Goal: Transaction & Acquisition: Purchase product/service

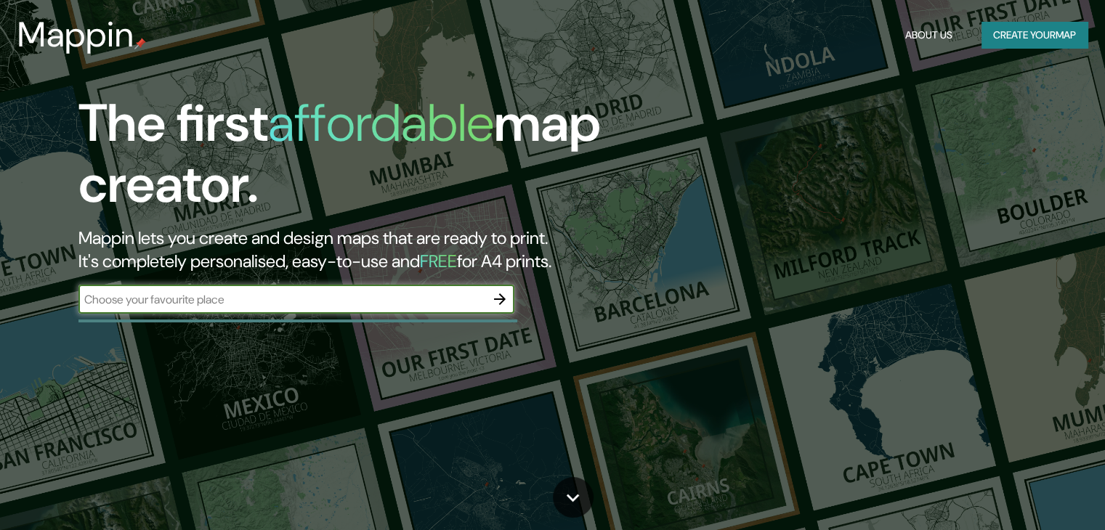
click at [392, 313] on div "​" at bounding box center [296, 299] width 436 height 29
click at [511, 308] on div at bounding box center [499, 299] width 29 height 29
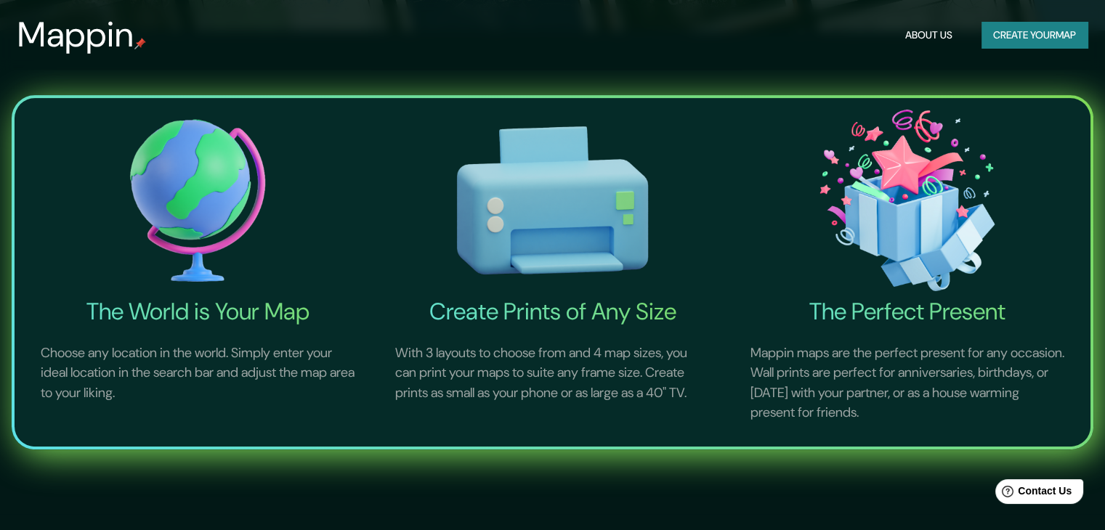
scroll to position [64, 0]
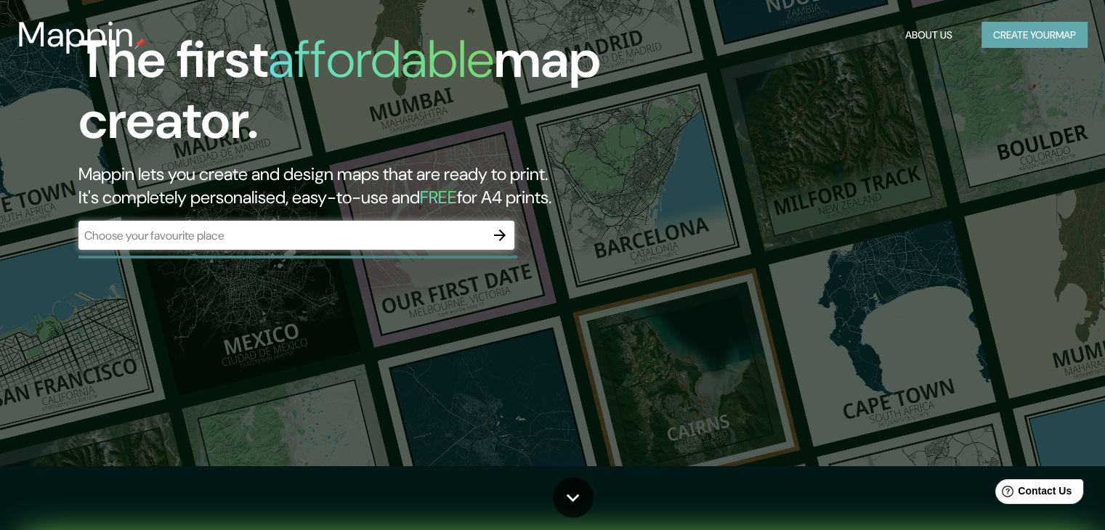
click at [1029, 37] on button "Create your map" at bounding box center [1034, 35] width 106 height 27
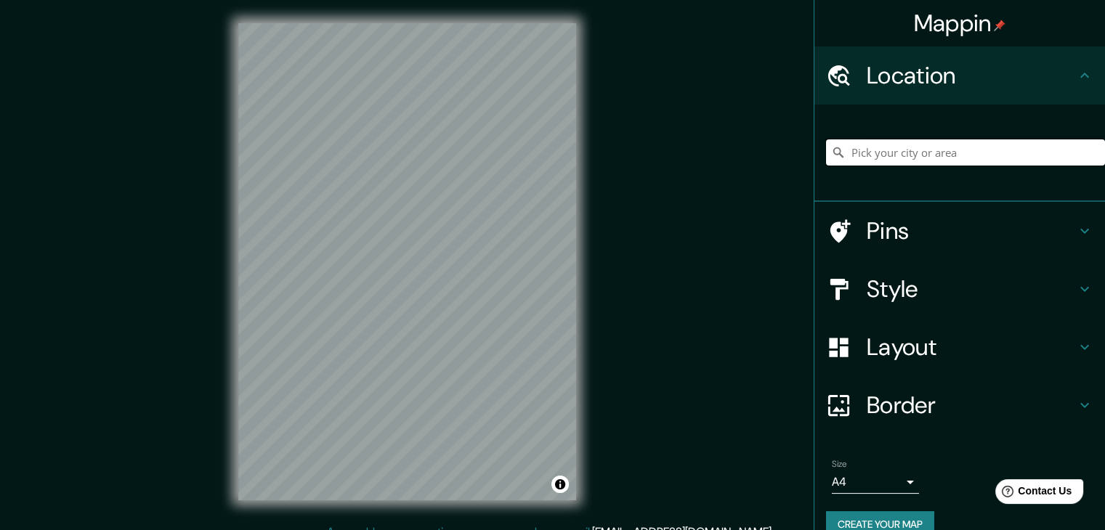
click at [960, 163] on input "Pick your city or area" at bounding box center [965, 152] width 279 height 26
type input "[GEOGRAPHIC_DATA]"
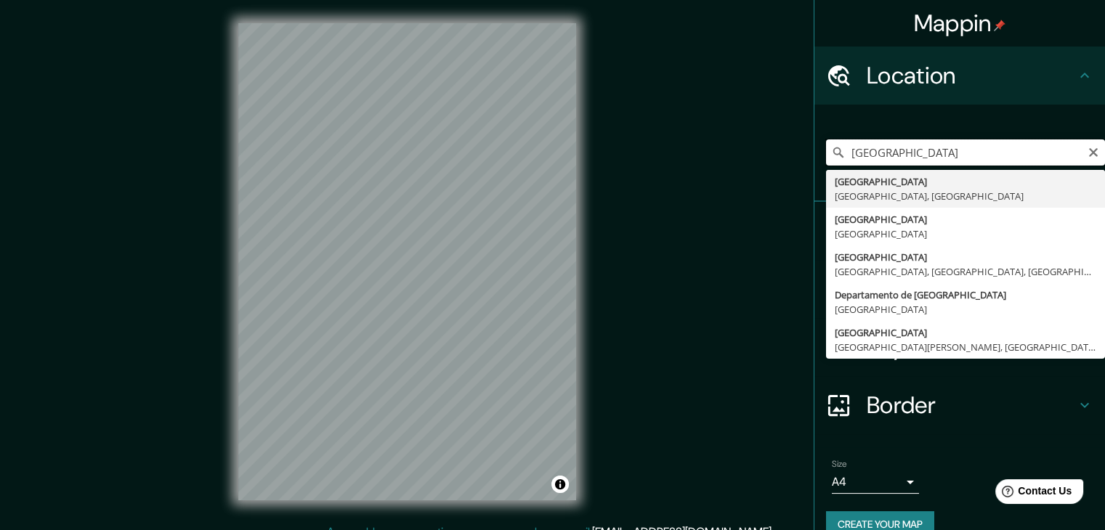
drag, startPoint x: 924, startPoint y: 155, endPoint x: 816, endPoint y: 158, distance: 107.5
click at [826, 158] on input "[GEOGRAPHIC_DATA]" at bounding box center [965, 152] width 279 height 26
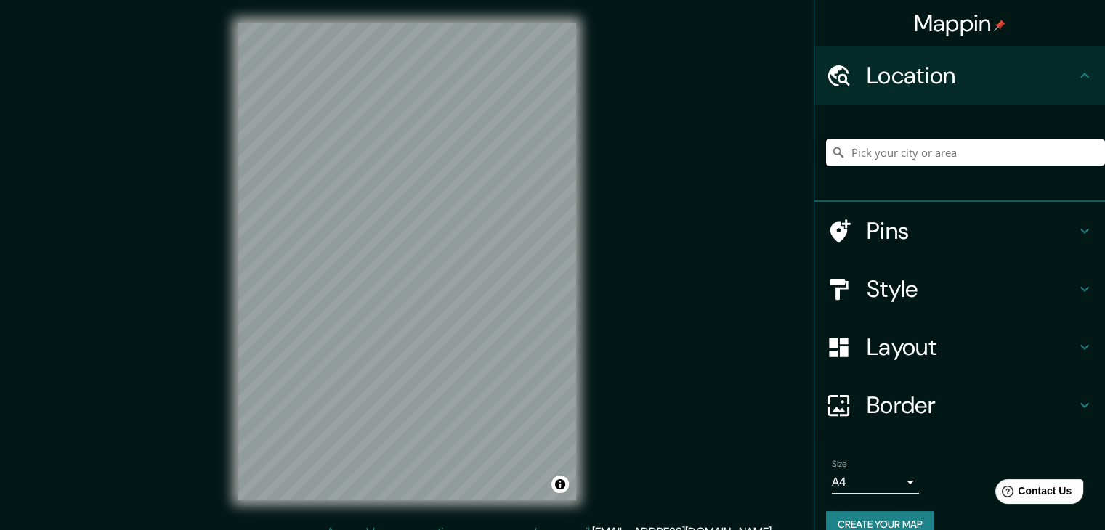
paste input "Jr. Camaná 408"
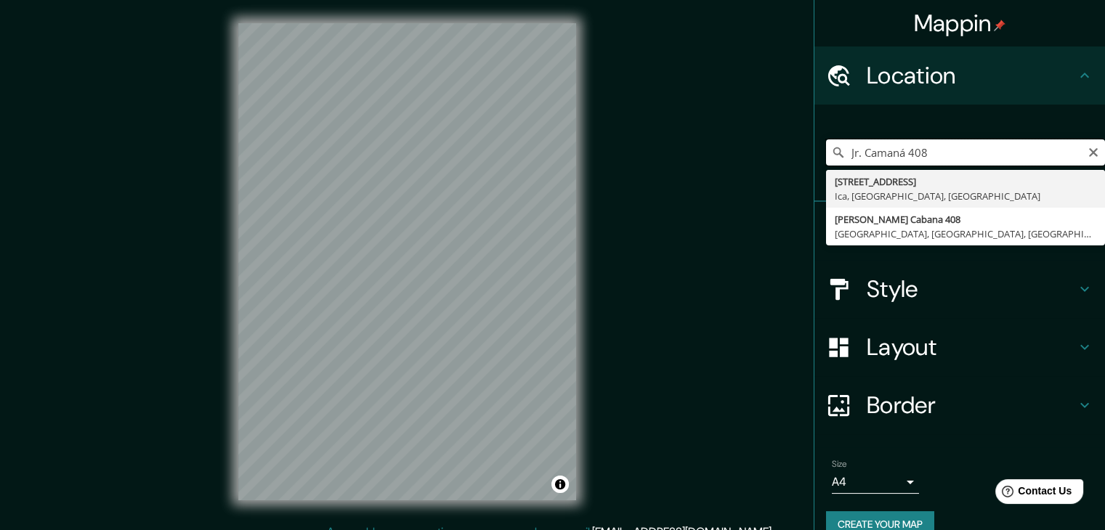
drag, startPoint x: 926, startPoint y: 147, endPoint x: 898, endPoint y: 157, distance: 29.9
click at [898, 157] on input "Jr. Camaná 408" at bounding box center [965, 152] width 279 height 26
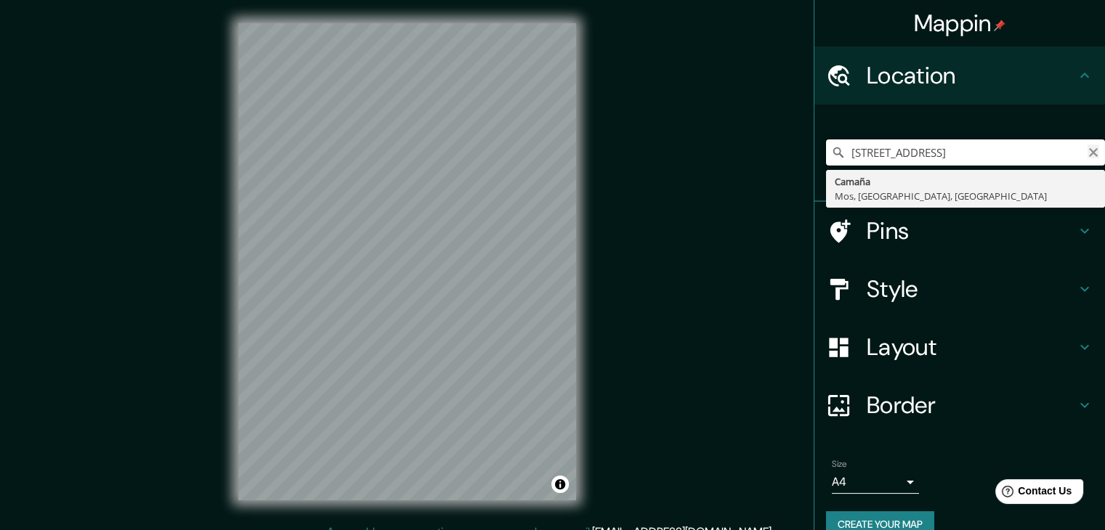
type input "[STREET_ADDRESS]"
click at [1087, 158] on icon "Clear" at bounding box center [1093, 153] width 12 height 12
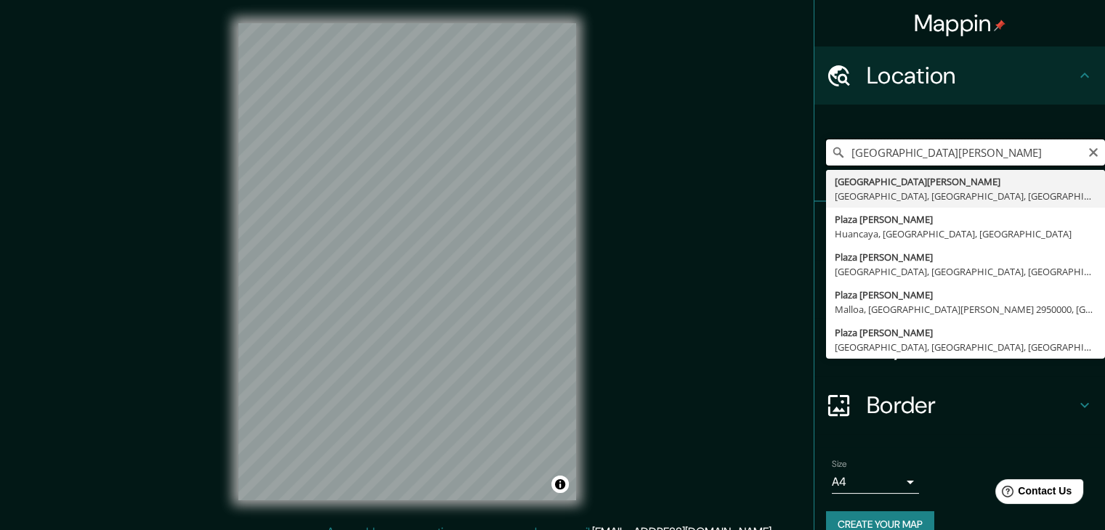
drag, startPoint x: 962, startPoint y: 150, endPoint x: 816, endPoint y: 176, distance: 149.0
type input "cCalle [GEOGRAPHIC_DATA][PERSON_NAME][GEOGRAPHIC_DATA], [GEOGRAPHIC_DATA], [GEO…"
click at [1087, 150] on icon "Clear" at bounding box center [1093, 153] width 12 height 12
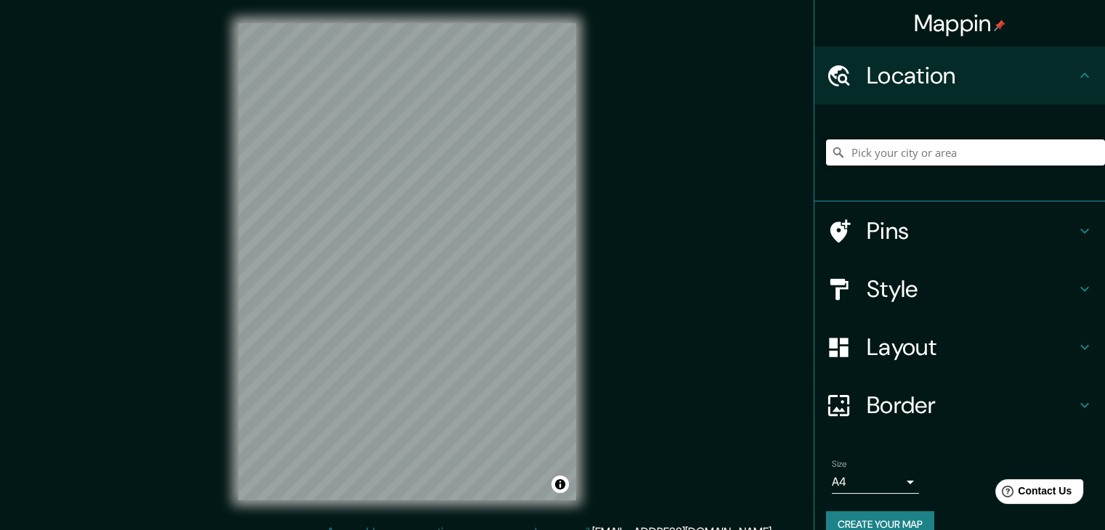
click at [1003, 158] on input "Pick your city or area" at bounding box center [965, 152] width 279 height 26
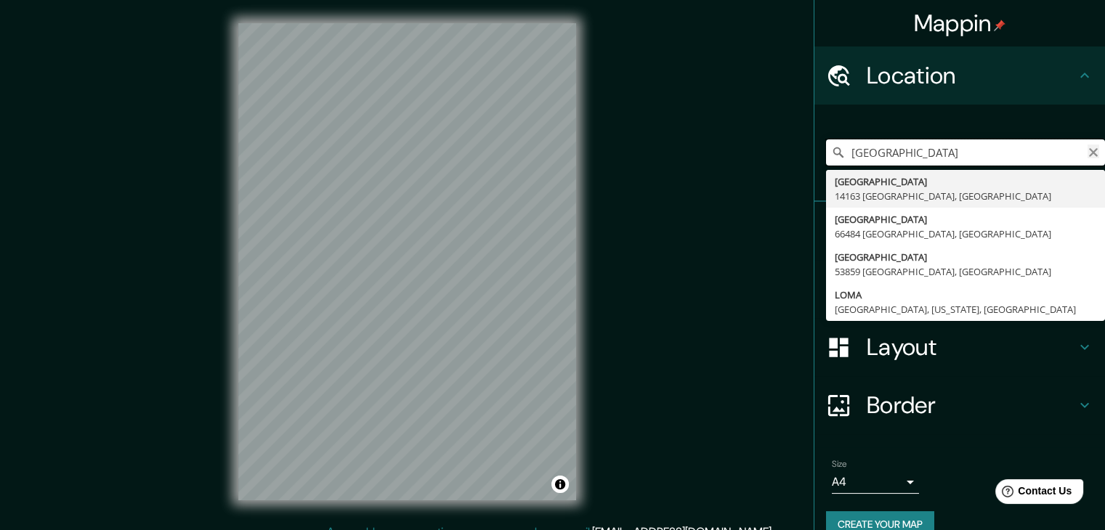
type input "[GEOGRAPHIC_DATA]"
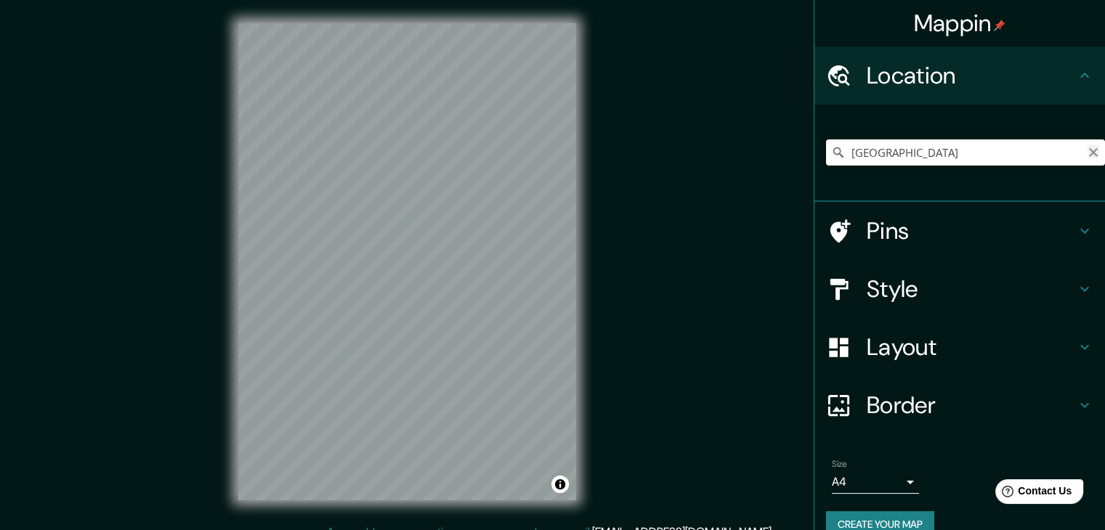
click at [1087, 153] on icon "Clear" at bounding box center [1093, 153] width 12 height 12
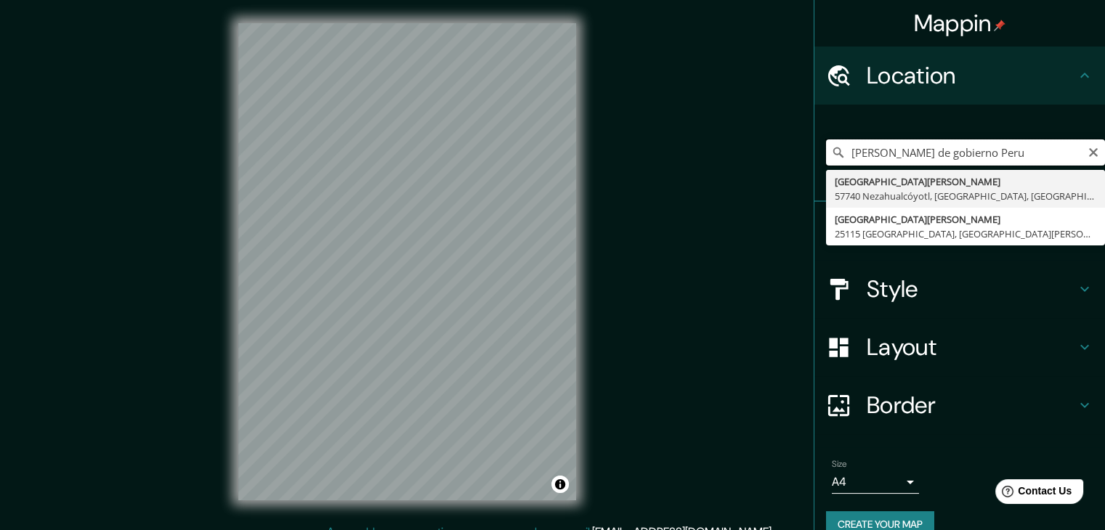
click at [1088, 148] on input "[PERSON_NAME] de gobierno Peru" at bounding box center [965, 152] width 279 height 26
type input "[PERSON_NAME] de gobierno Peru"
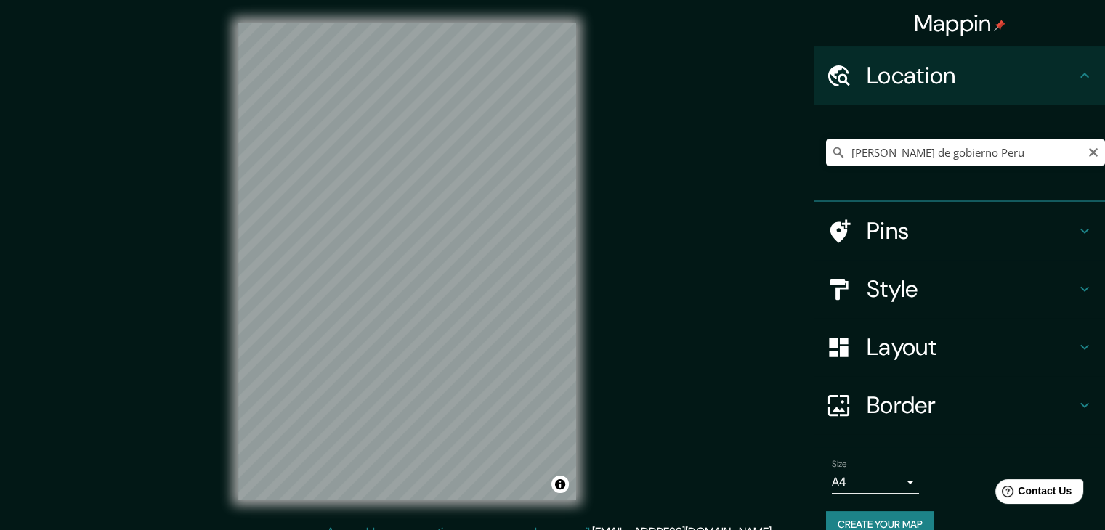
click at [1089, 151] on icon "Clear" at bounding box center [1093, 152] width 9 height 9
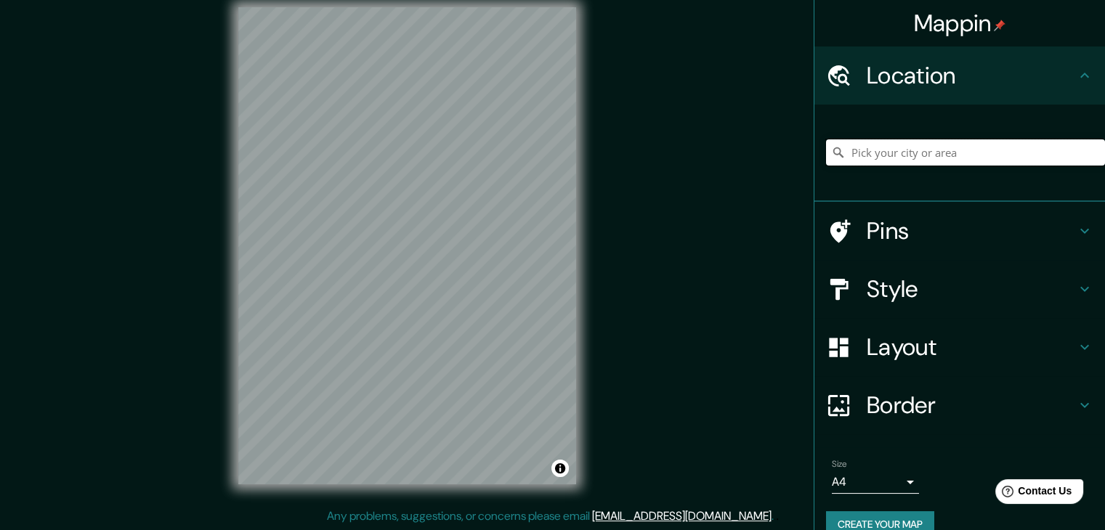
scroll to position [17, 0]
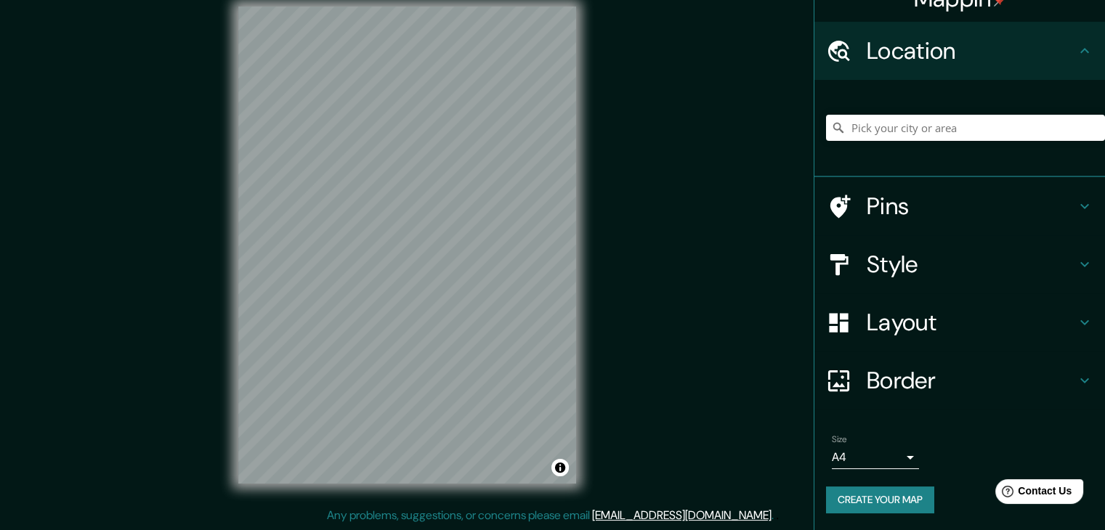
click at [981, 376] on h4 "Border" at bounding box center [971, 380] width 209 height 29
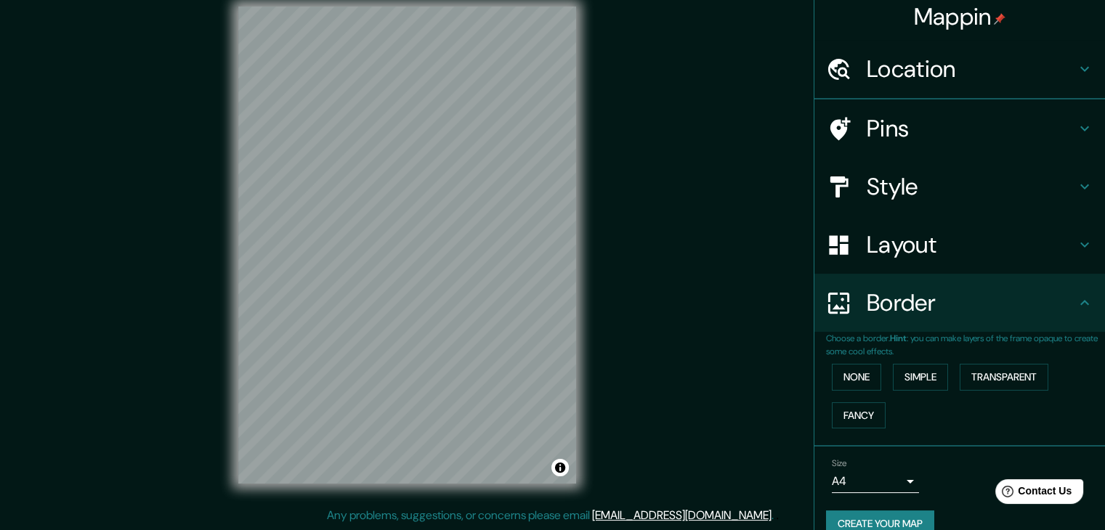
scroll to position [25, 0]
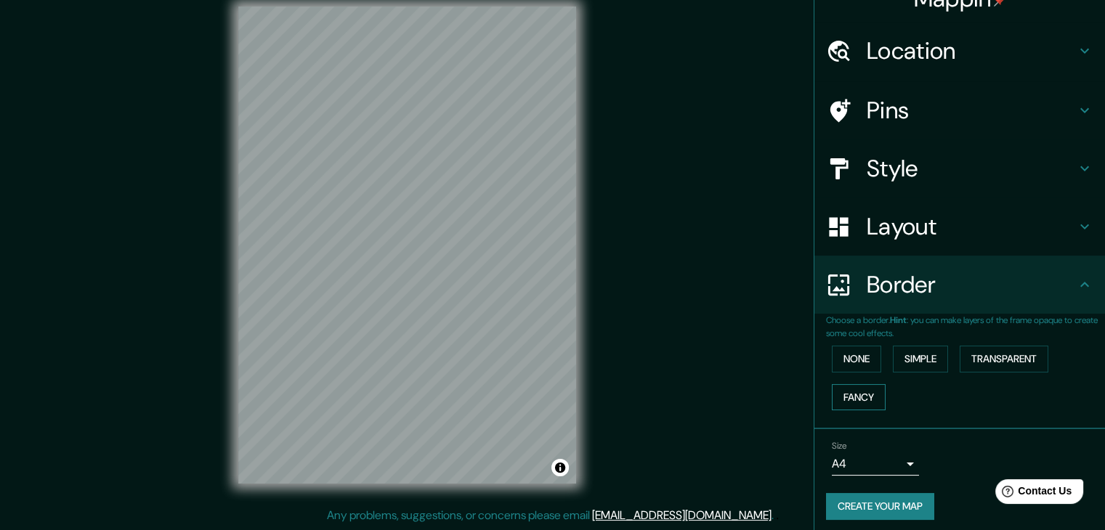
click at [866, 394] on button "Fancy" at bounding box center [859, 397] width 54 height 27
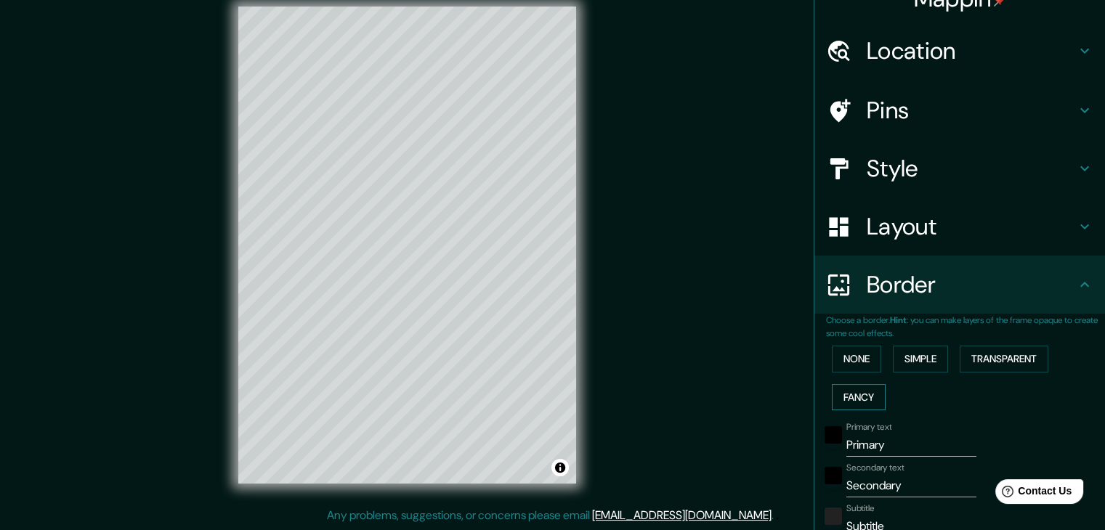
click at [866, 394] on button "Fancy" at bounding box center [859, 397] width 54 height 27
type input "37"
type input "19"
click at [856, 357] on button "None" at bounding box center [856, 359] width 49 height 27
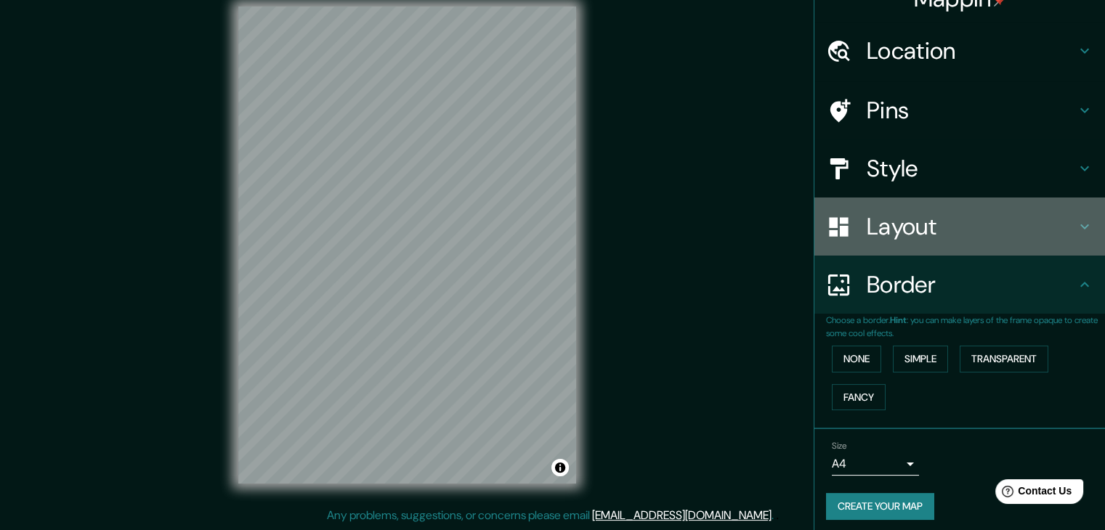
click at [898, 246] on div "Layout" at bounding box center [959, 227] width 291 height 58
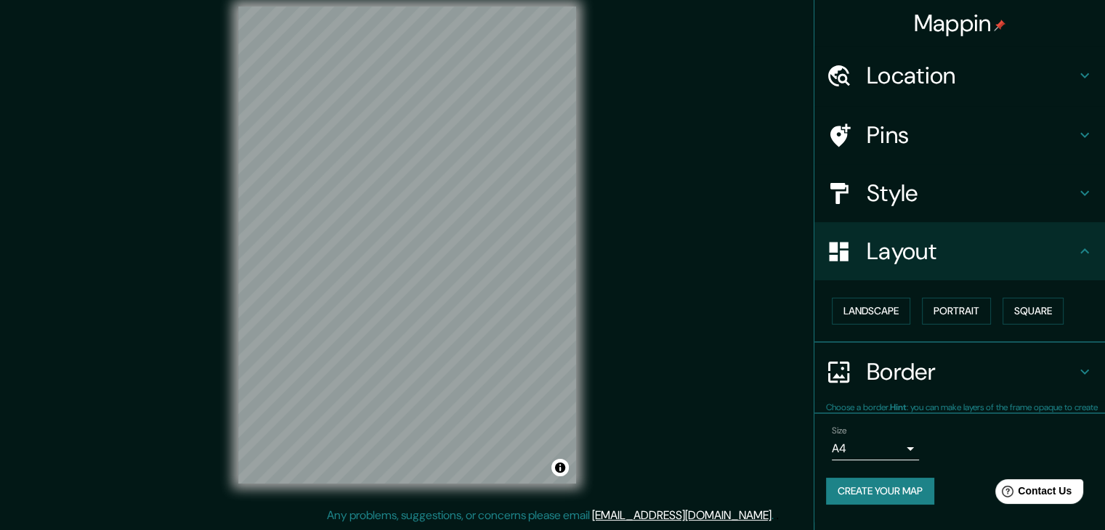
scroll to position [0, 0]
click at [938, 194] on h4 "Style" at bounding box center [971, 193] width 209 height 29
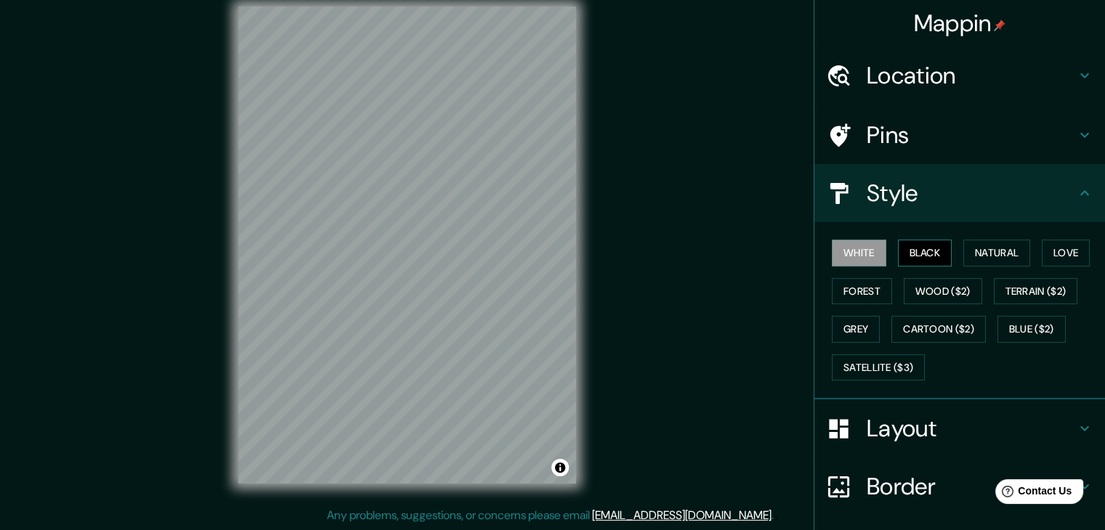
click at [927, 245] on button "Black" at bounding box center [925, 253] width 54 height 27
click at [973, 251] on button "Natural" at bounding box center [996, 253] width 67 height 27
click at [1029, 252] on div "White Black Natural Love Forest Wood ($2) Terrain ($2) Grey Cartoon ($2) Blue (…" at bounding box center [965, 310] width 279 height 153
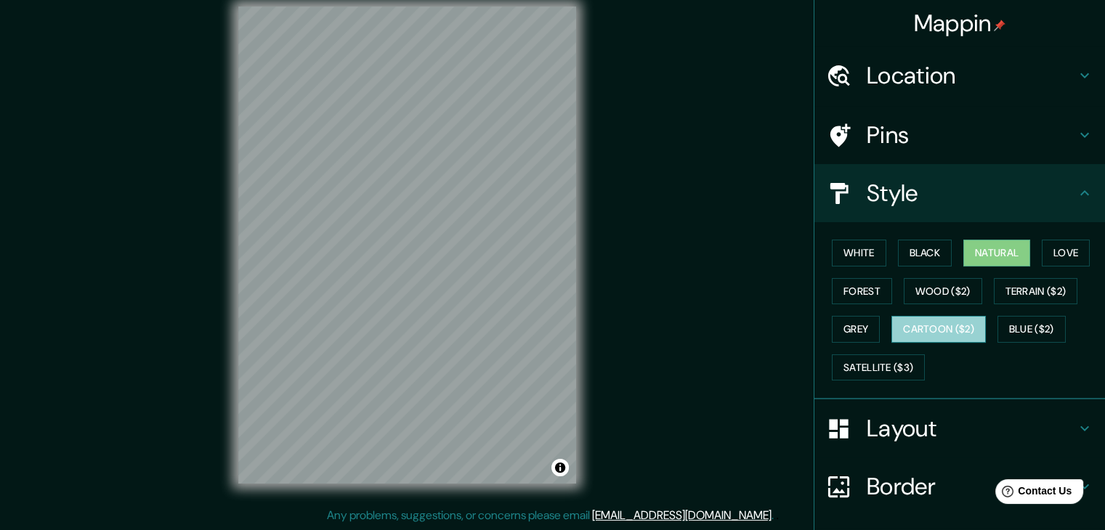
click at [938, 331] on button "Cartoon ($2)" at bounding box center [938, 329] width 94 height 27
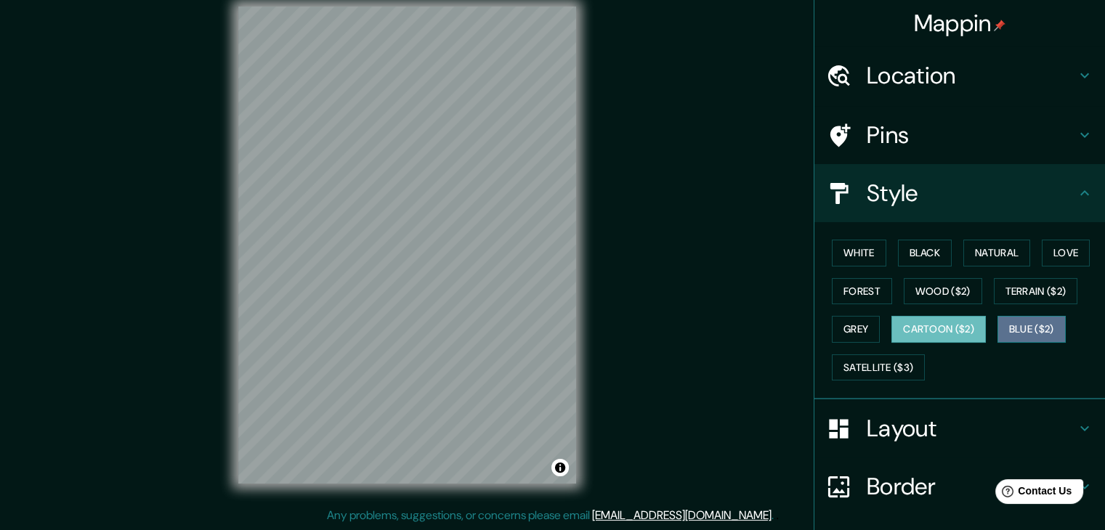
click at [1018, 336] on button "Blue ($2)" at bounding box center [1031, 329] width 68 height 27
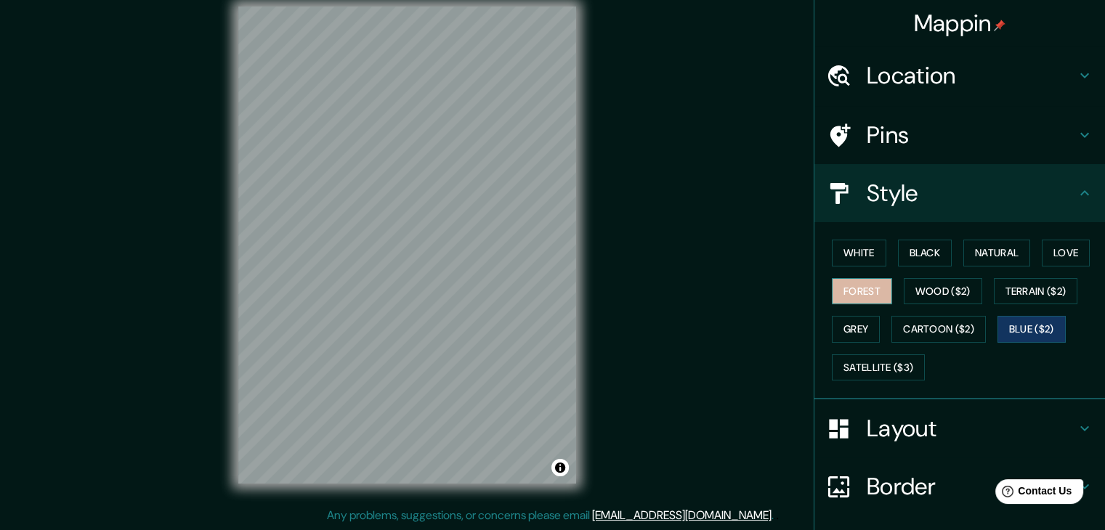
click at [857, 299] on button "Forest" at bounding box center [862, 291] width 60 height 27
click at [867, 331] on button "Grey" at bounding box center [856, 329] width 48 height 27
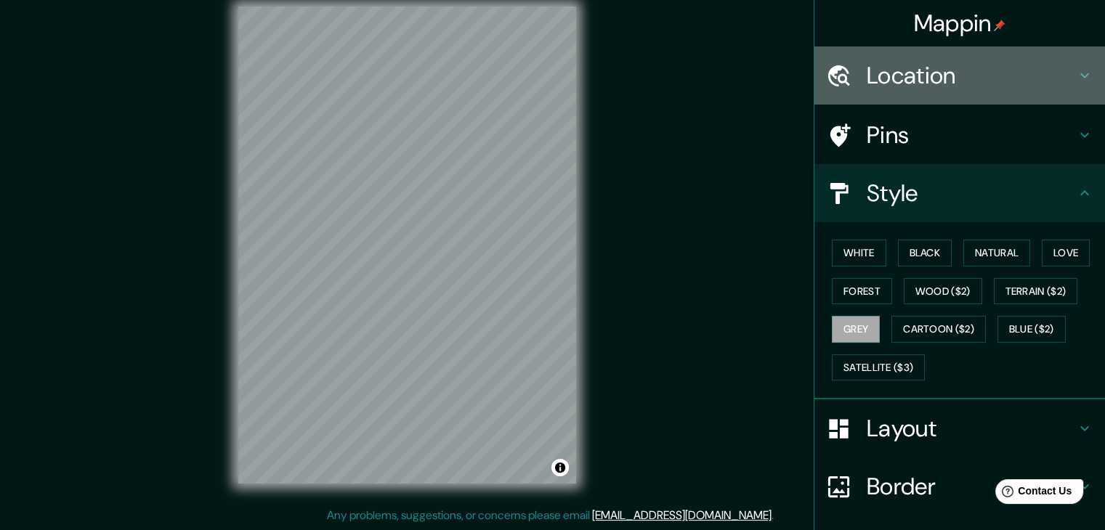
click at [991, 85] on h4 "Location" at bounding box center [971, 75] width 209 height 29
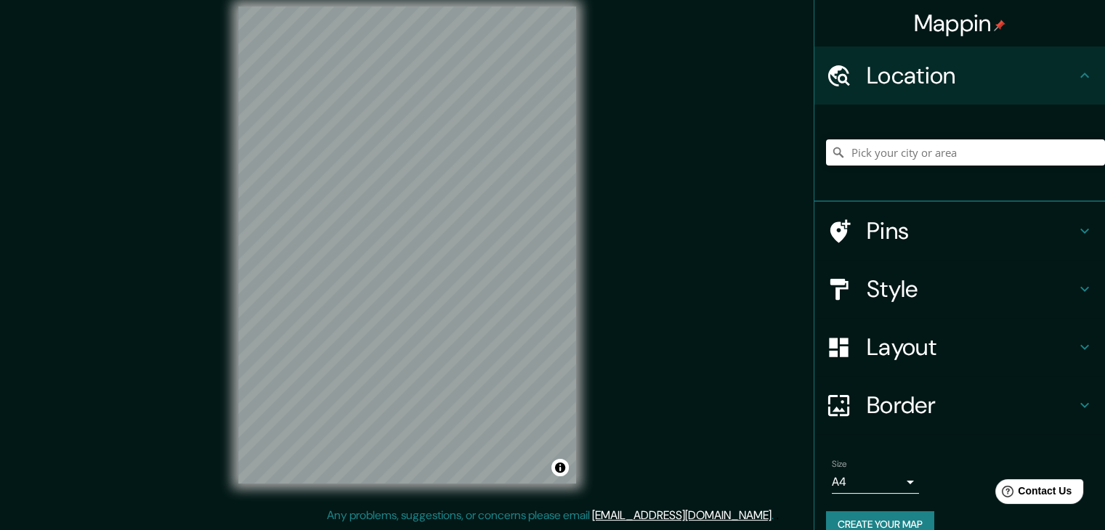
click at [991, 85] on h4 "Location" at bounding box center [971, 75] width 209 height 29
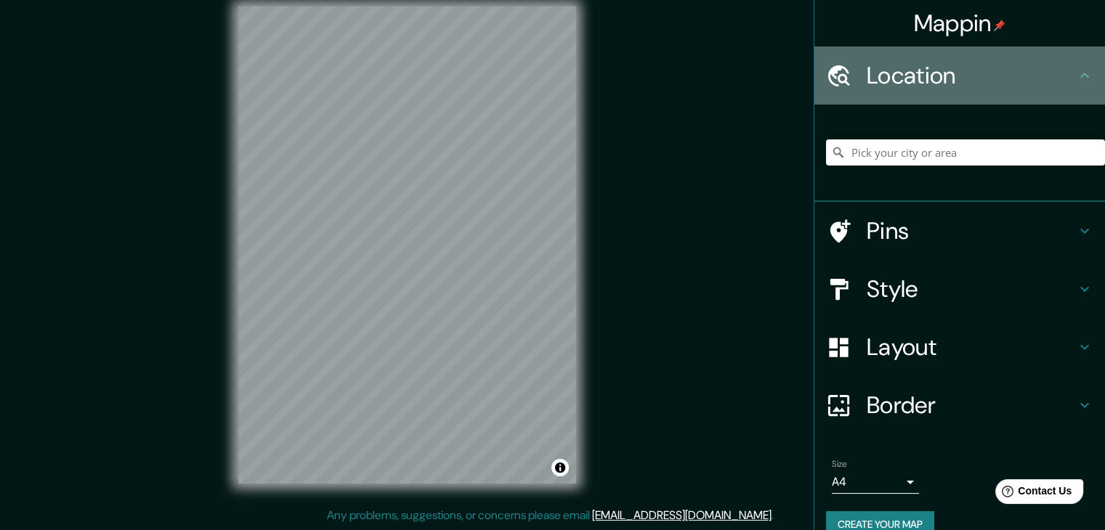
click at [1050, 73] on h4 "Location" at bounding box center [971, 75] width 209 height 29
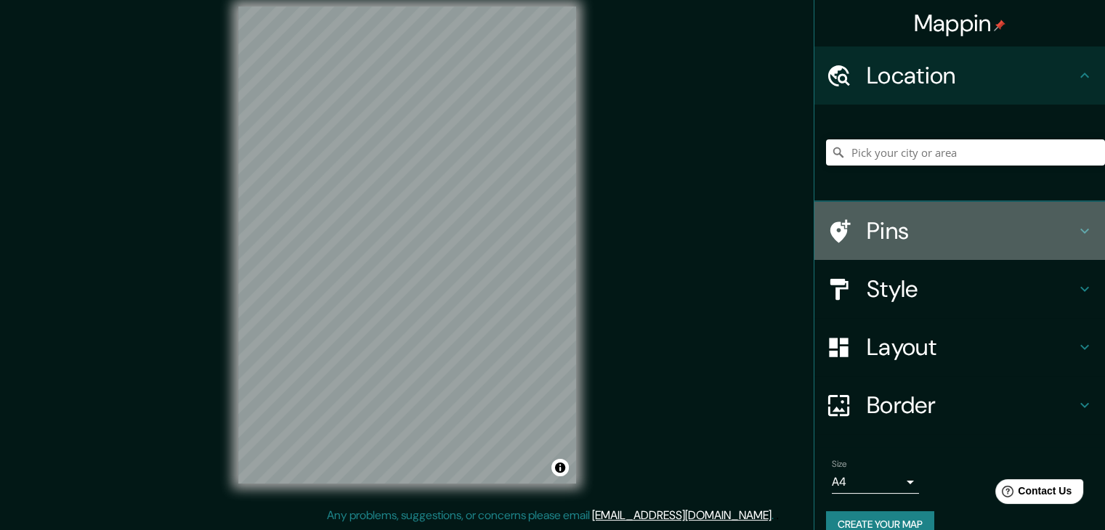
click at [1078, 227] on icon at bounding box center [1084, 230] width 17 height 17
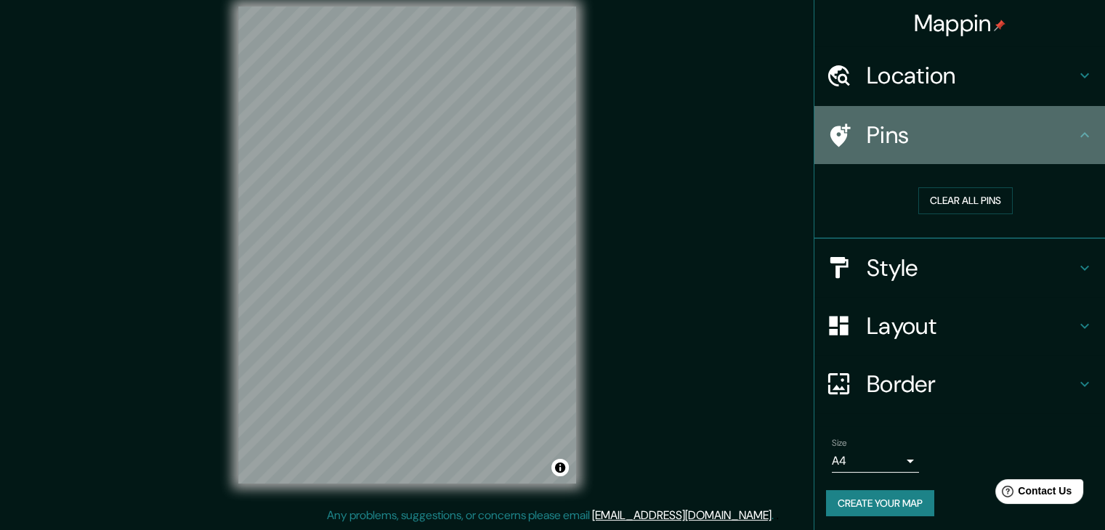
click at [1053, 151] on div "Pins" at bounding box center [959, 135] width 291 height 58
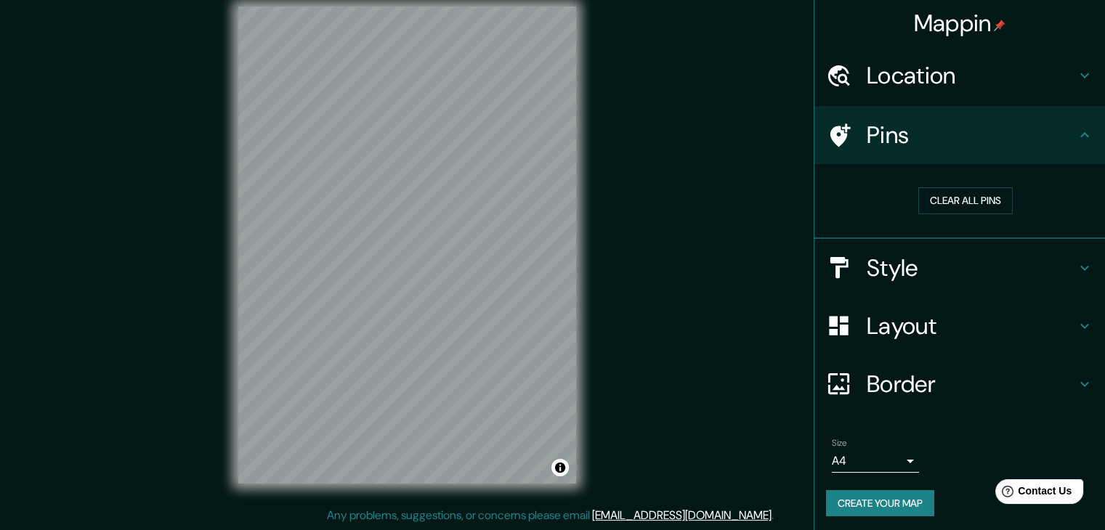
click at [1053, 251] on div "Style" at bounding box center [959, 268] width 291 height 58
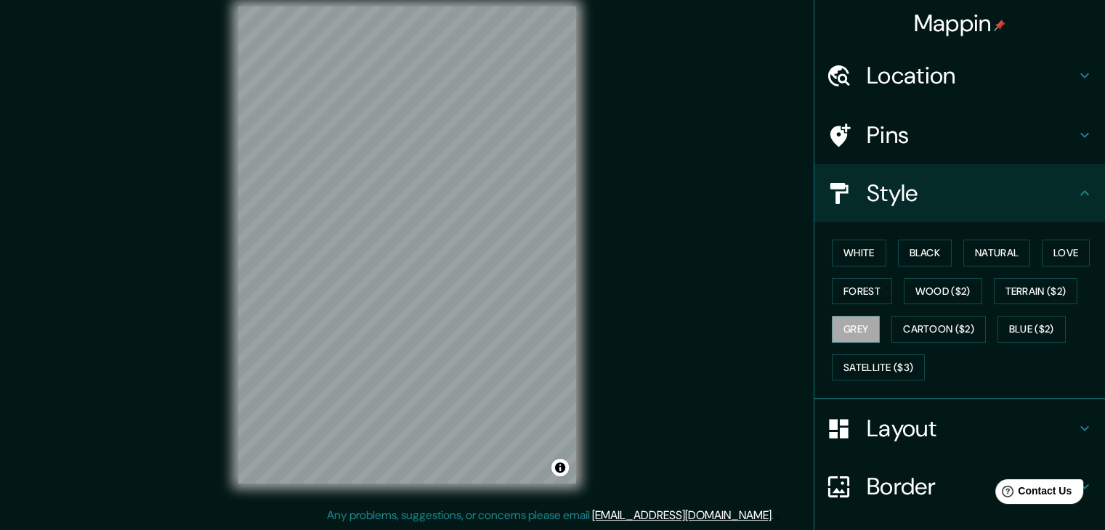
click at [1053, 198] on h4 "Style" at bounding box center [971, 193] width 209 height 29
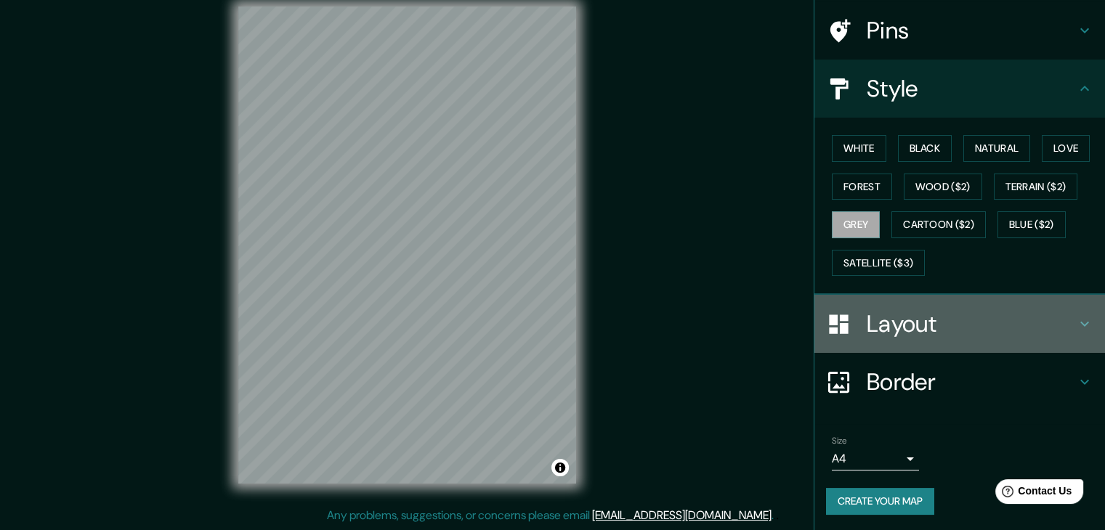
click at [1059, 306] on div "Layout" at bounding box center [959, 324] width 291 height 58
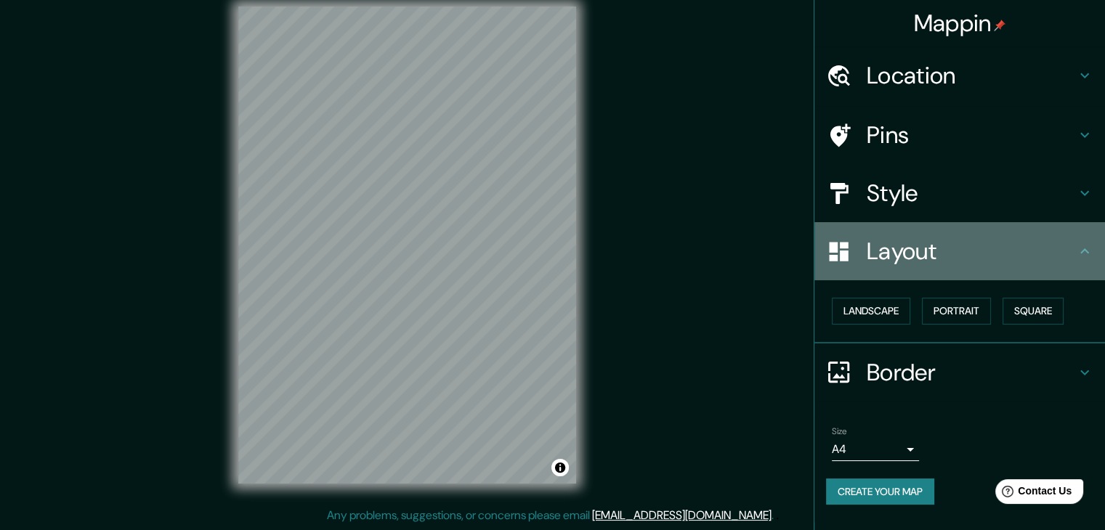
click at [1066, 256] on h4 "Layout" at bounding box center [971, 251] width 209 height 29
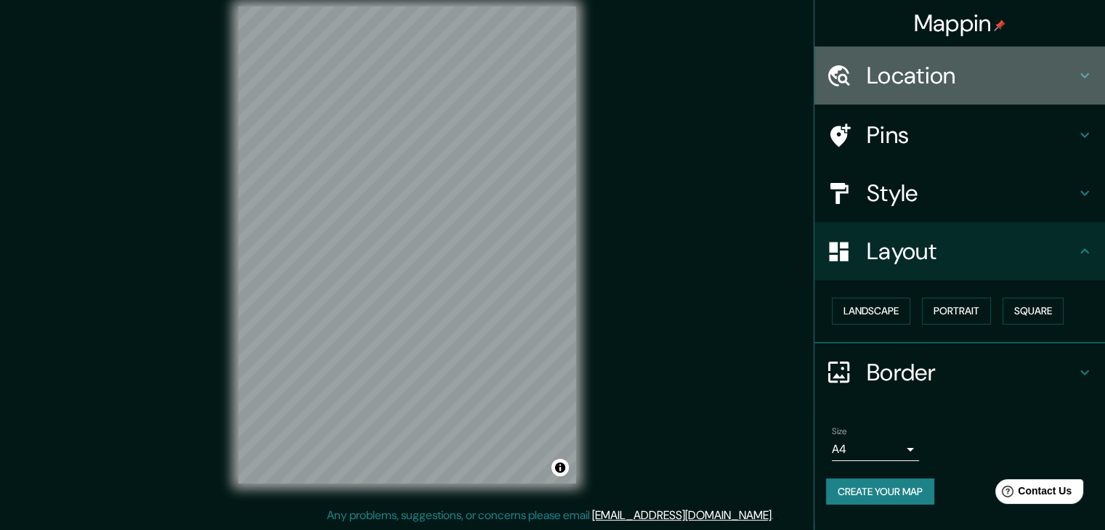
click at [943, 92] on div "Location" at bounding box center [959, 75] width 291 height 58
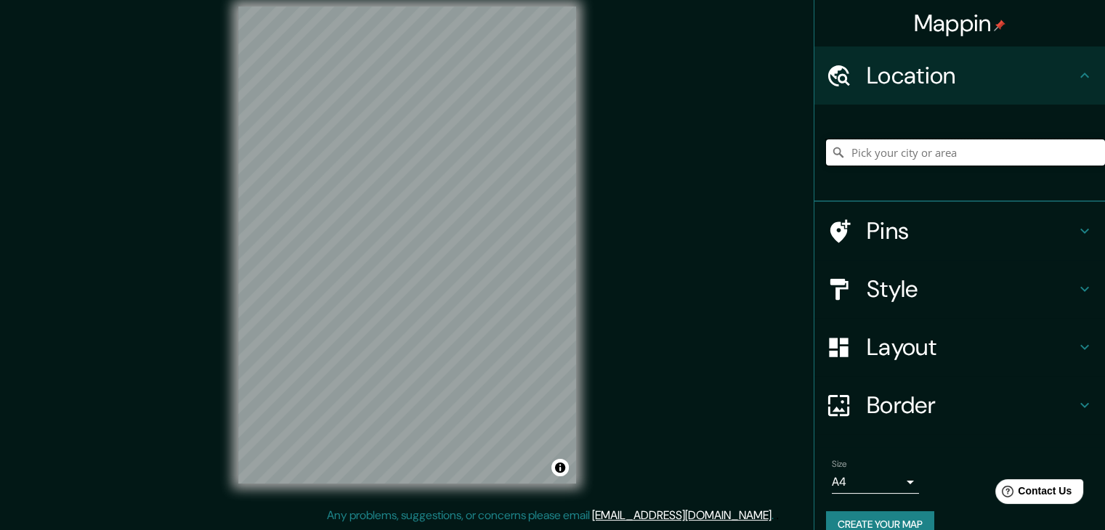
click at [888, 154] on input "Pick your city or area" at bounding box center [965, 152] width 279 height 26
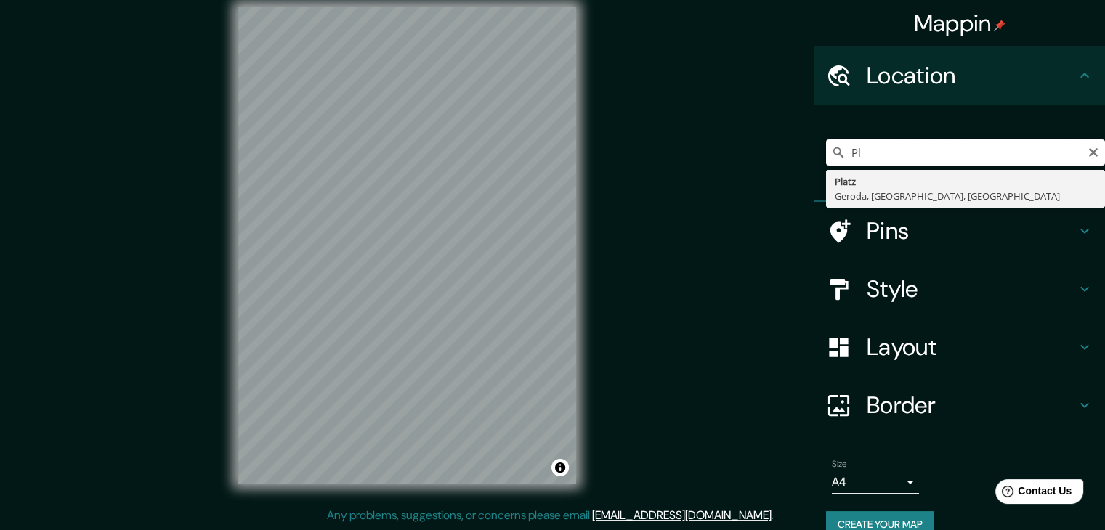
type input "P"
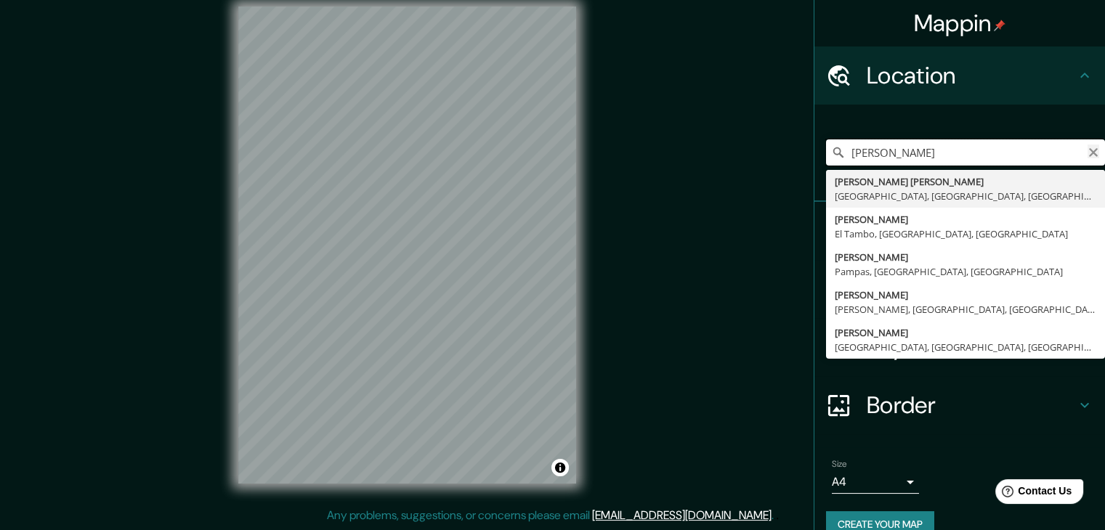
type input "[PERSON_NAME]"
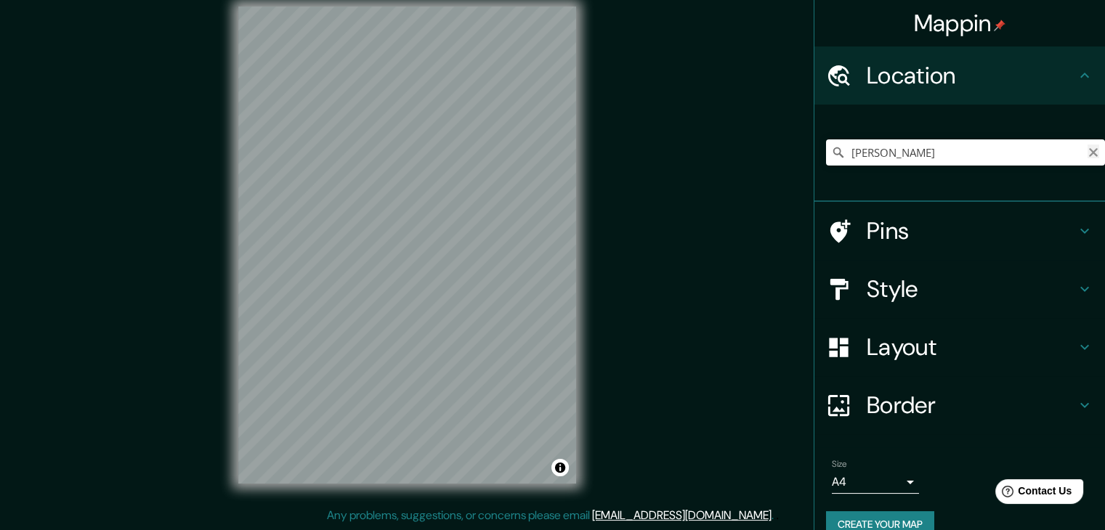
click at [1087, 150] on icon "Clear" at bounding box center [1093, 153] width 12 height 12
click at [609, 329] on div "Mappin Location [PERSON_NAME] [PERSON_NAME][GEOGRAPHIC_DATA], [GEOGRAPHIC_DATA]…" at bounding box center [552, 256] width 1105 height 547
click at [887, 155] on input "Pick your city or area" at bounding box center [965, 152] width 279 height 26
paste input "[GEOGRAPHIC_DATA]"
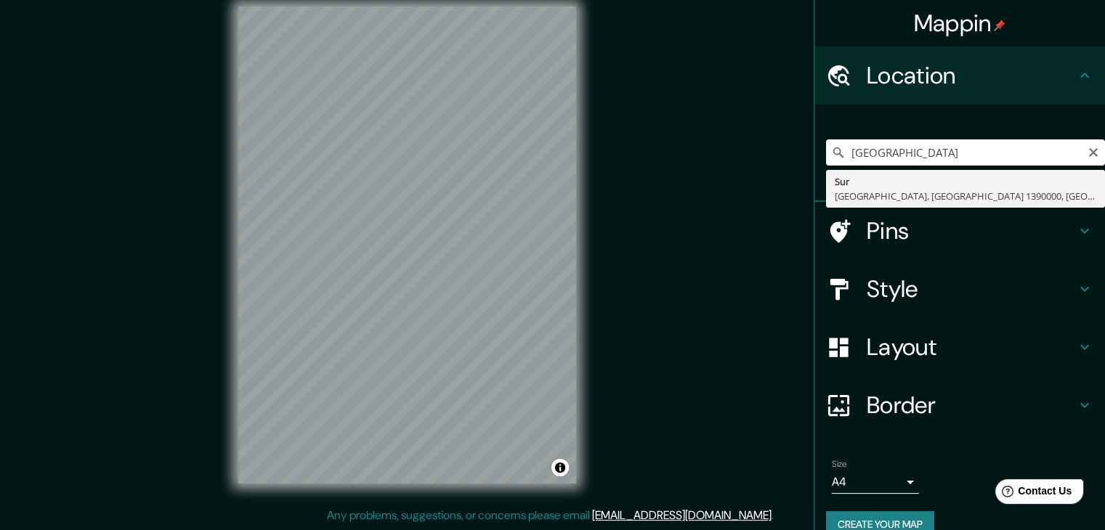
type input "Sur, [GEOGRAPHIC_DATA], [GEOGRAPHIC_DATA] 1390000, [GEOGRAPHIC_DATA]"
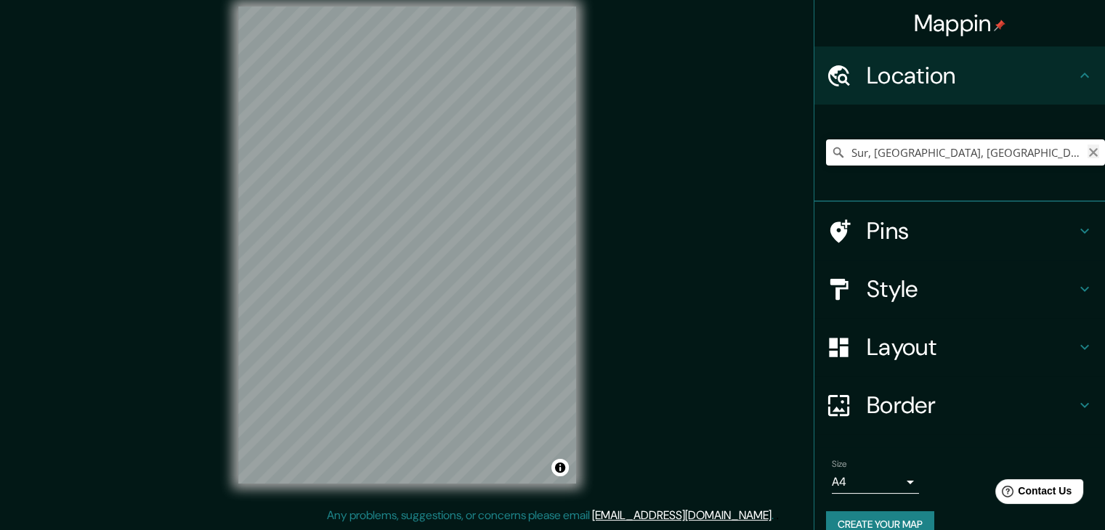
click at [1089, 151] on icon "Clear" at bounding box center [1093, 152] width 9 height 9
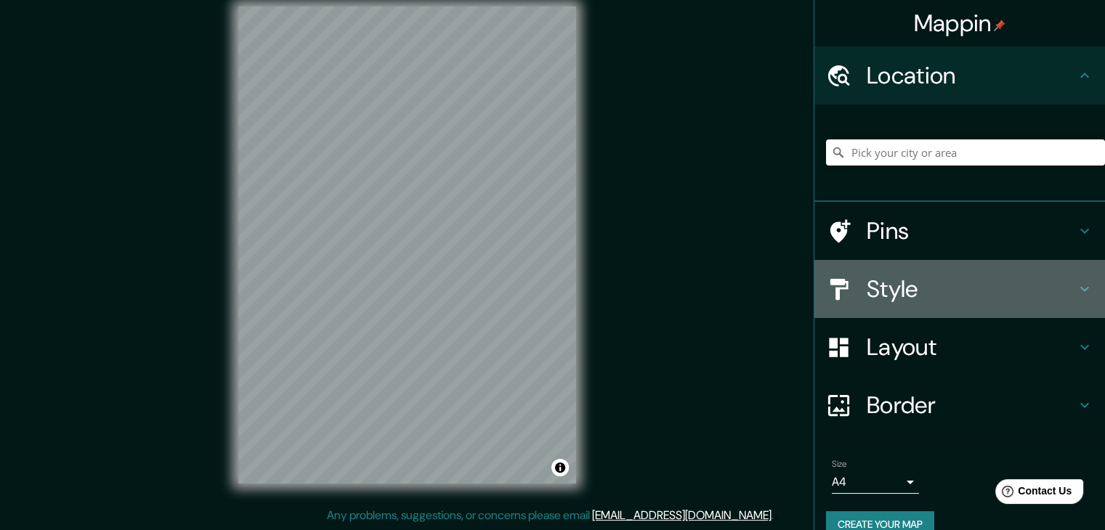
click at [1020, 289] on h4 "Style" at bounding box center [971, 289] width 209 height 29
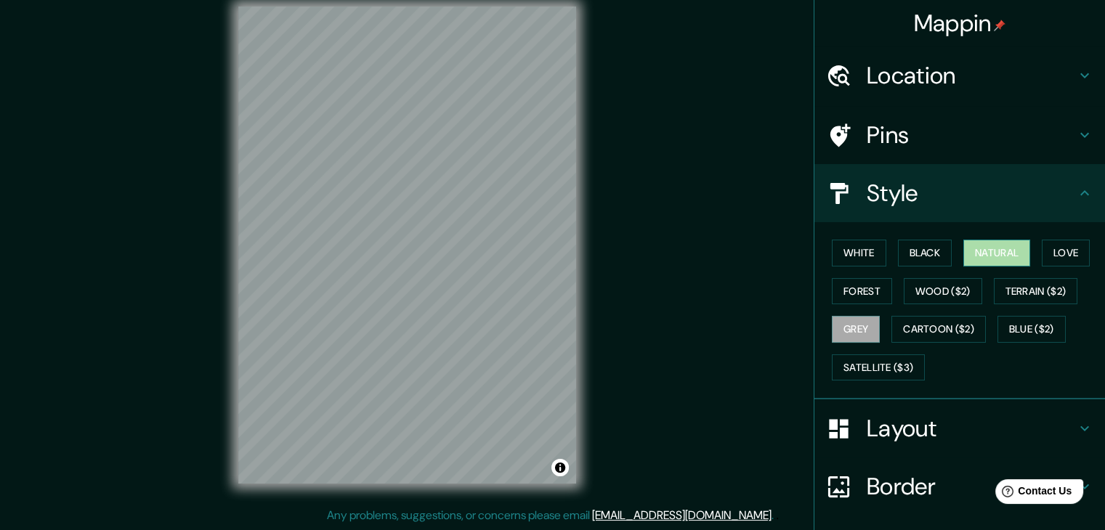
click at [994, 253] on button "Natural" at bounding box center [996, 253] width 67 height 27
click at [861, 300] on button "Forest" at bounding box center [862, 291] width 60 height 27
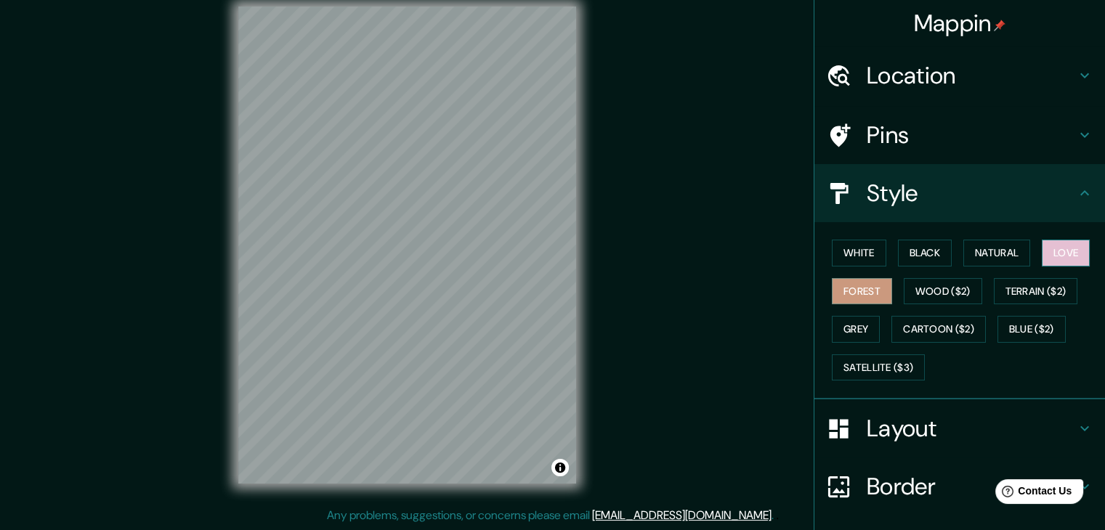
click at [1042, 256] on button "Love" at bounding box center [1066, 253] width 48 height 27
click at [864, 258] on button "White" at bounding box center [859, 253] width 54 height 27
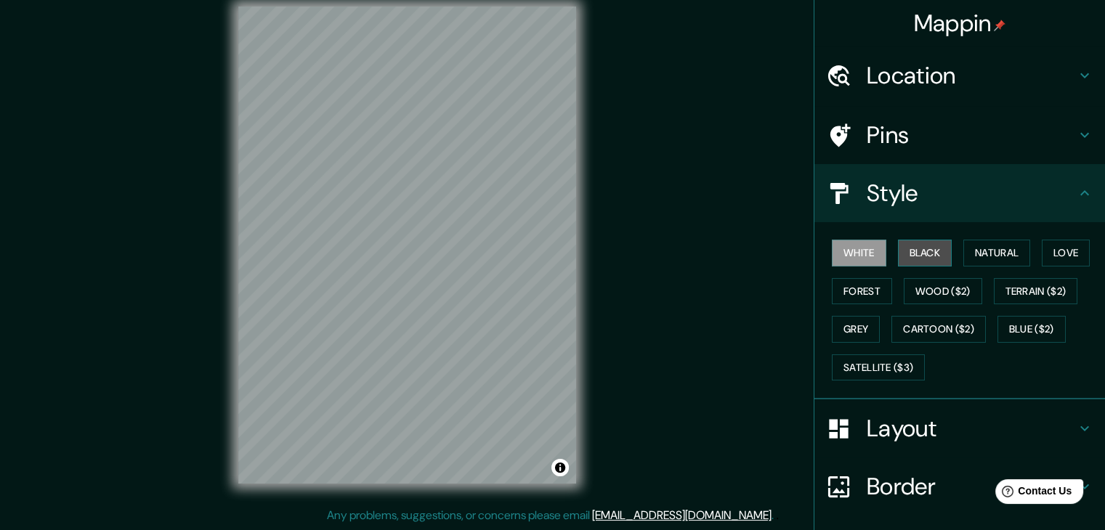
click at [912, 253] on button "Black" at bounding box center [925, 253] width 54 height 27
click at [860, 327] on button "Grey" at bounding box center [856, 329] width 48 height 27
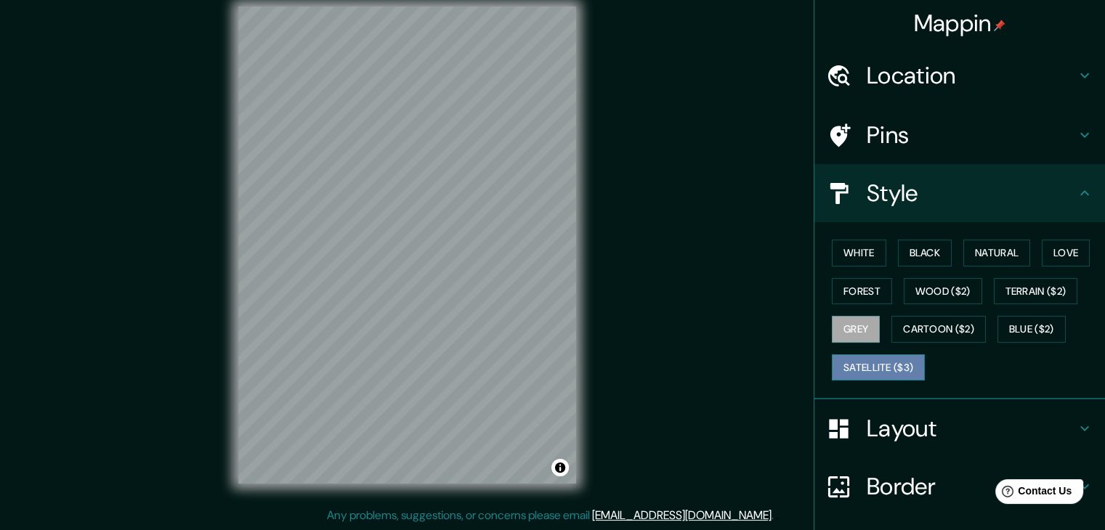
click at [886, 376] on button "Satellite ($3)" at bounding box center [878, 367] width 93 height 27
click at [851, 319] on button "Grey" at bounding box center [856, 329] width 48 height 27
click at [866, 253] on button "White" at bounding box center [859, 253] width 54 height 27
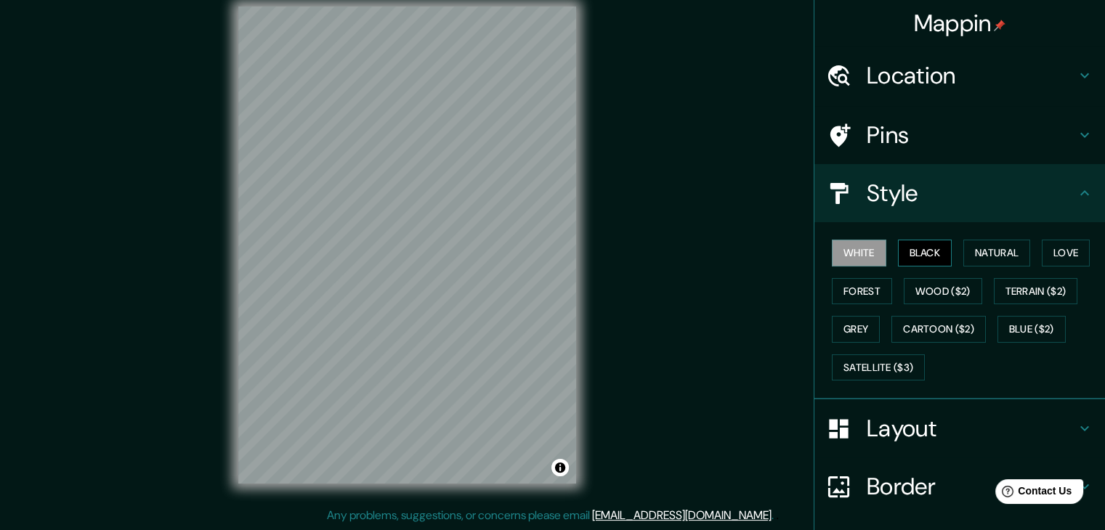
click at [909, 251] on button "Black" at bounding box center [925, 253] width 54 height 27
click at [857, 320] on button "Grey" at bounding box center [856, 329] width 48 height 27
click at [917, 253] on button "Black" at bounding box center [925, 253] width 54 height 27
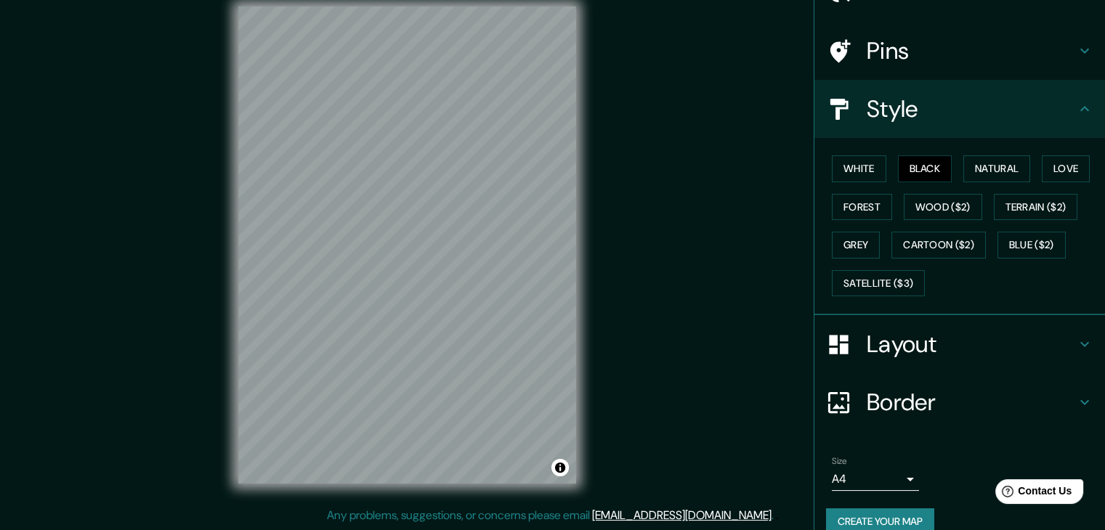
scroll to position [105, 0]
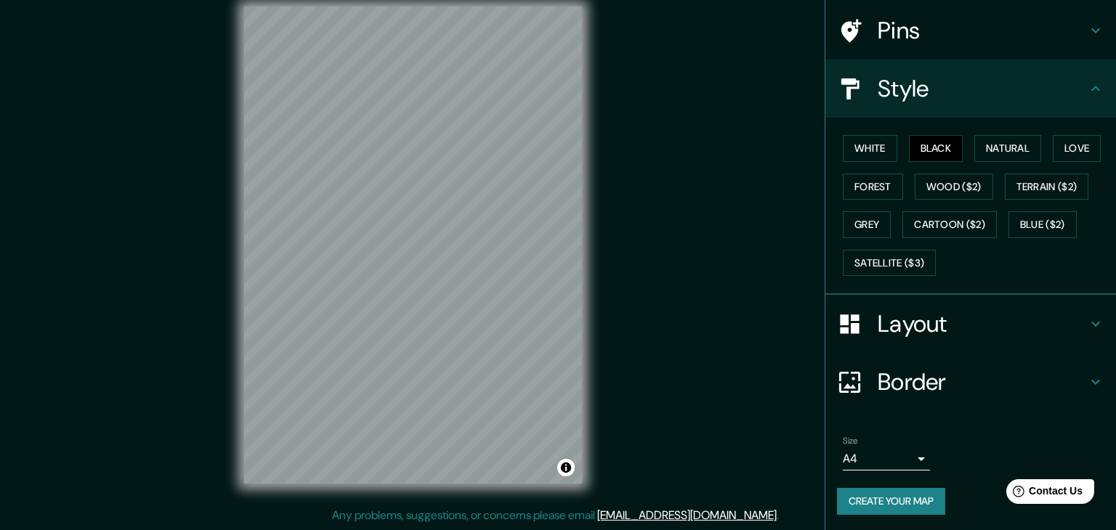
click at [885, 451] on body "Mappin Location [GEOGRAPHIC_DATA] [GEOGRAPHIC_DATA], [GEOGRAPHIC_DATA] [GEOGRAP…" at bounding box center [558, 248] width 1116 height 530
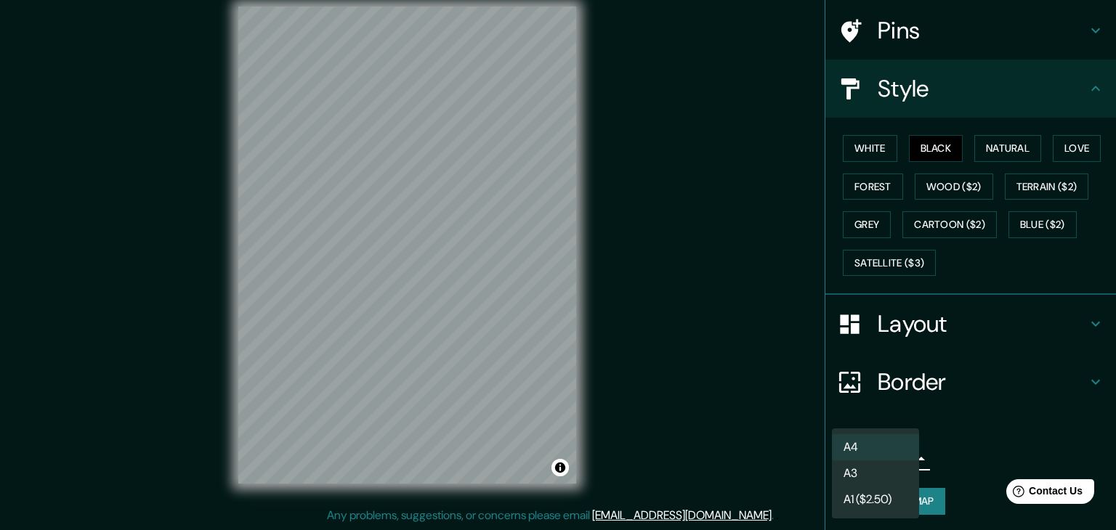
click at [978, 429] on div at bounding box center [558, 265] width 1116 height 530
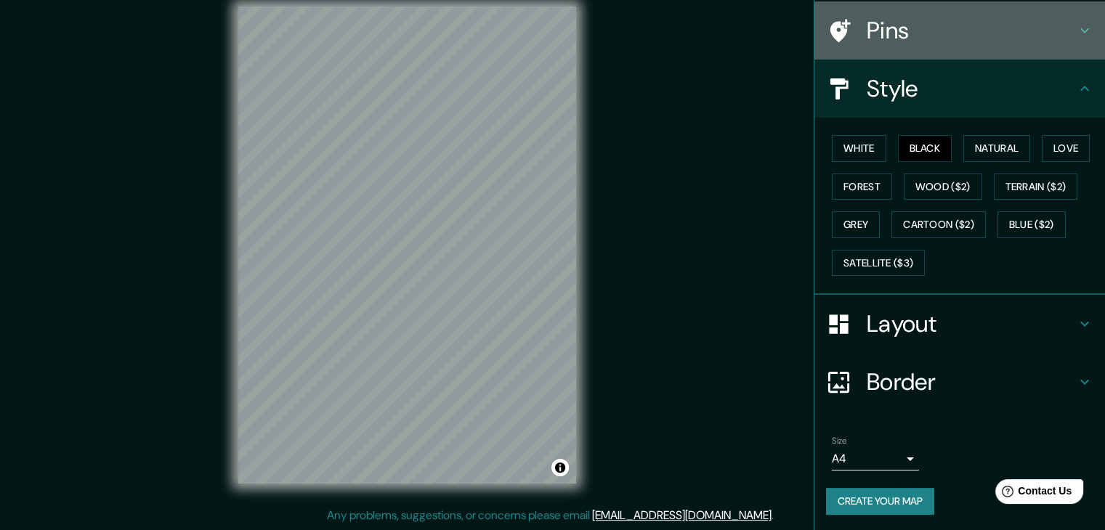
click at [923, 39] on h4 "Pins" at bounding box center [971, 30] width 209 height 29
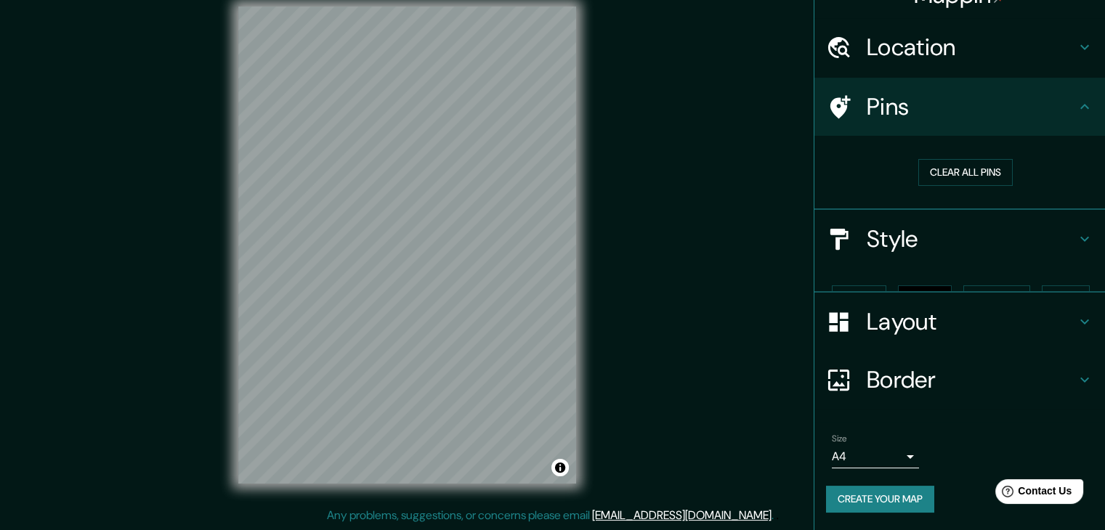
scroll to position [3, 0]
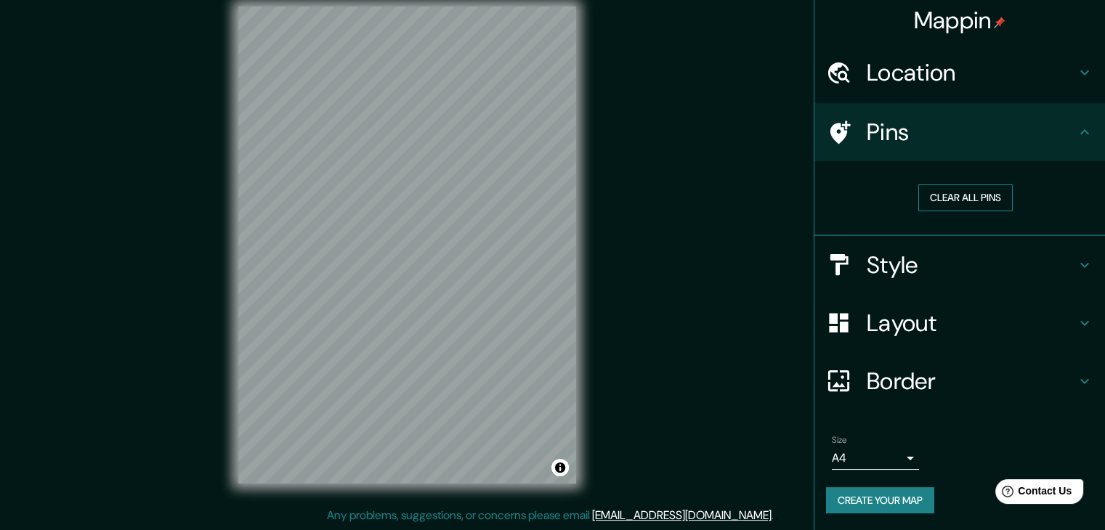
click at [958, 192] on button "Clear all pins" at bounding box center [965, 197] width 94 height 27
click at [928, 193] on button "Clear all pins" at bounding box center [965, 197] width 94 height 27
click at [994, 140] on h4 "Pins" at bounding box center [971, 132] width 209 height 29
click at [1052, 131] on h4 "Pins" at bounding box center [971, 132] width 209 height 29
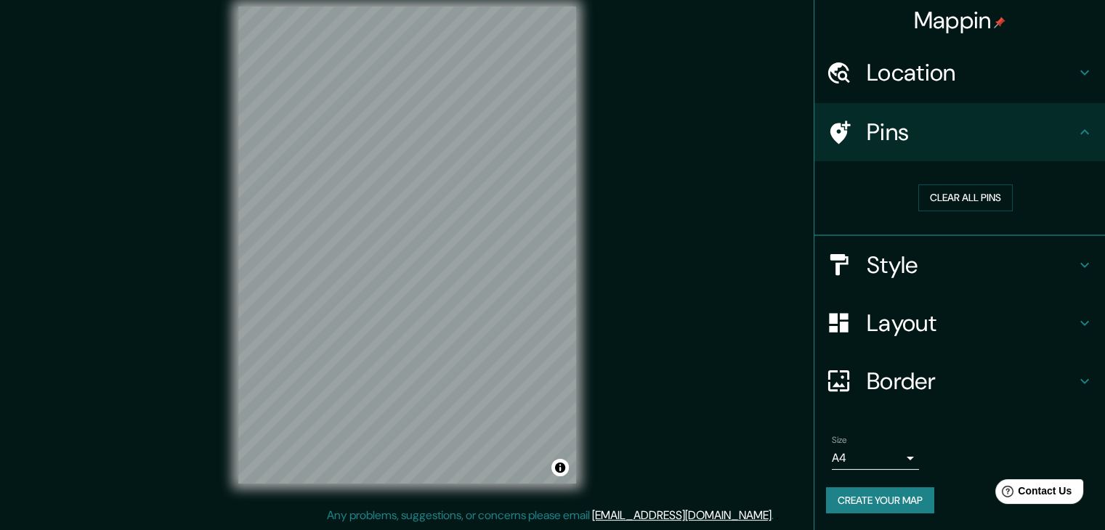
click at [1076, 133] on icon at bounding box center [1084, 131] width 17 height 17
click at [976, 357] on div "Border" at bounding box center [959, 381] width 291 height 58
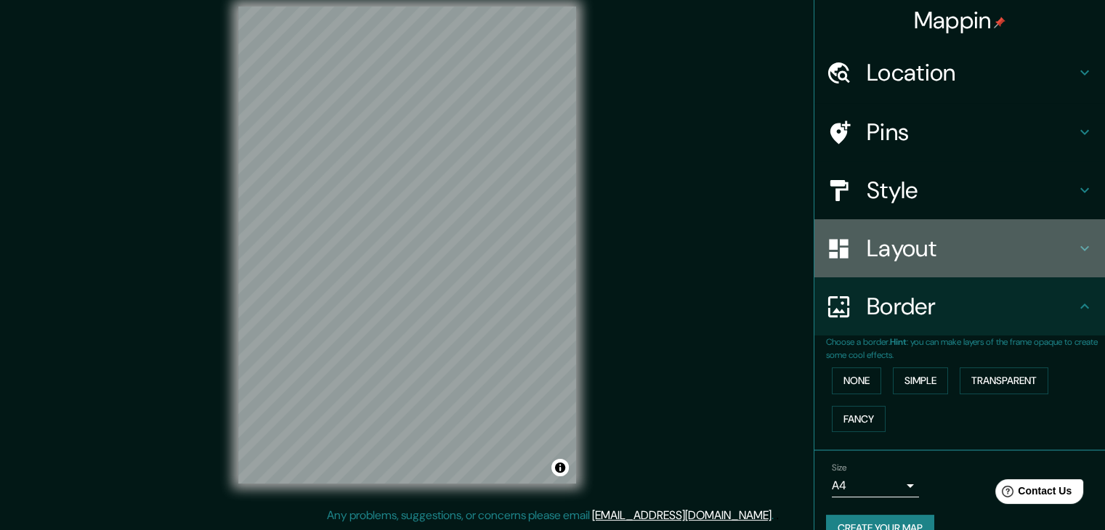
click at [995, 261] on h4 "Layout" at bounding box center [971, 248] width 209 height 29
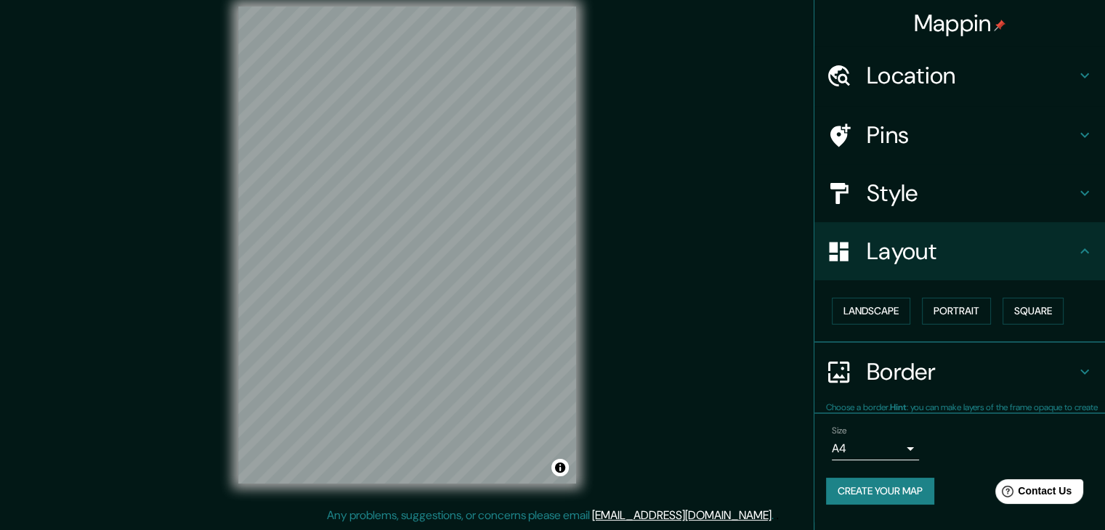
scroll to position [0, 0]
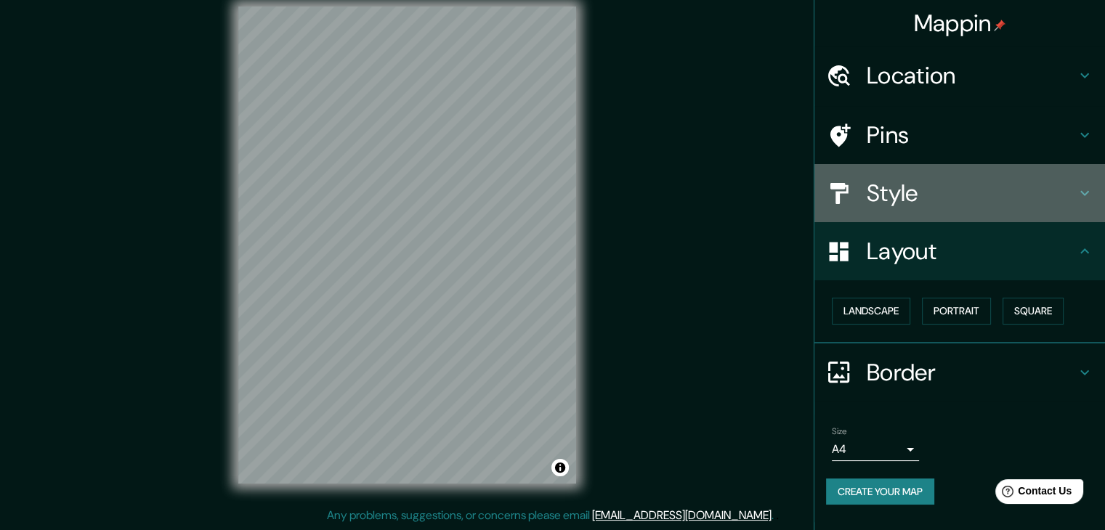
click at [980, 181] on h4 "Style" at bounding box center [971, 193] width 209 height 29
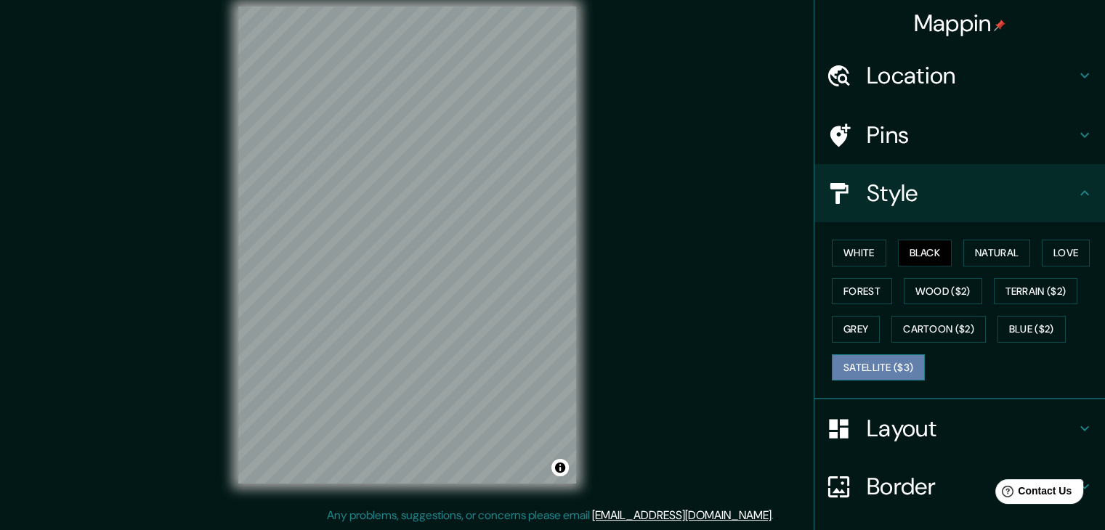
click at [886, 365] on button "Satellite ($3)" at bounding box center [878, 367] width 93 height 27
click at [927, 253] on button "Black" at bounding box center [925, 253] width 54 height 27
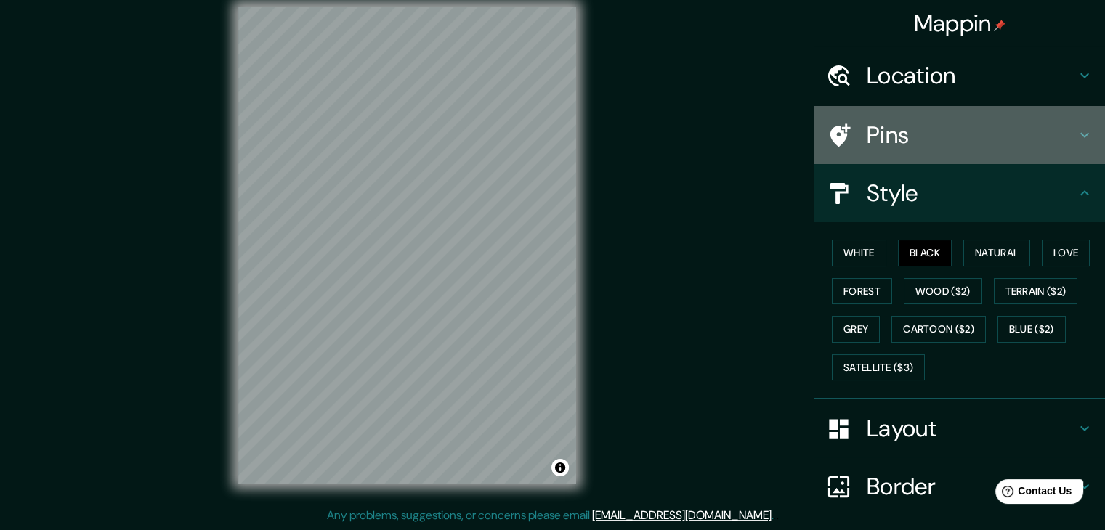
click at [1033, 142] on h4 "Pins" at bounding box center [971, 135] width 209 height 29
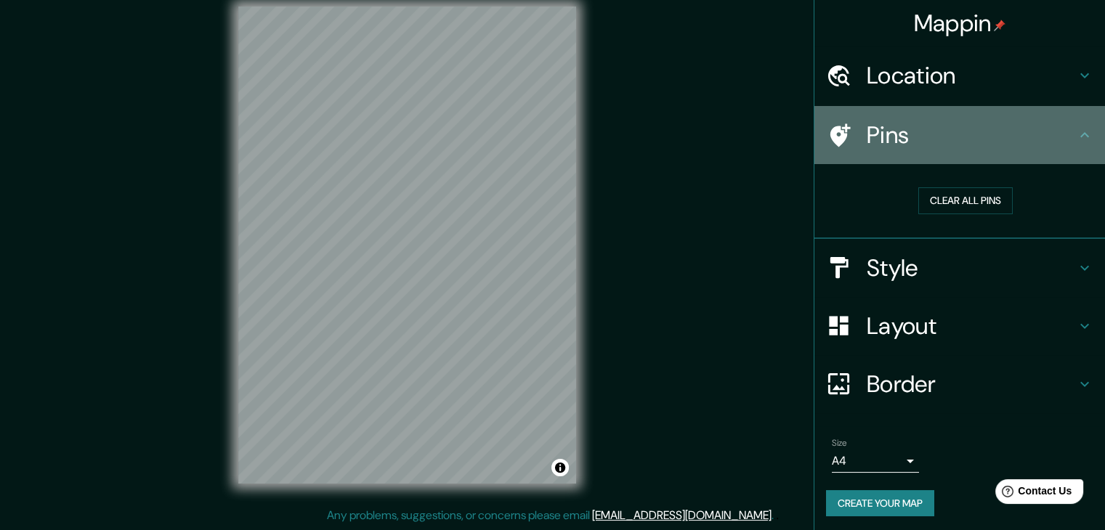
click at [1033, 142] on h4 "Pins" at bounding box center [971, 135] width 209 height 29
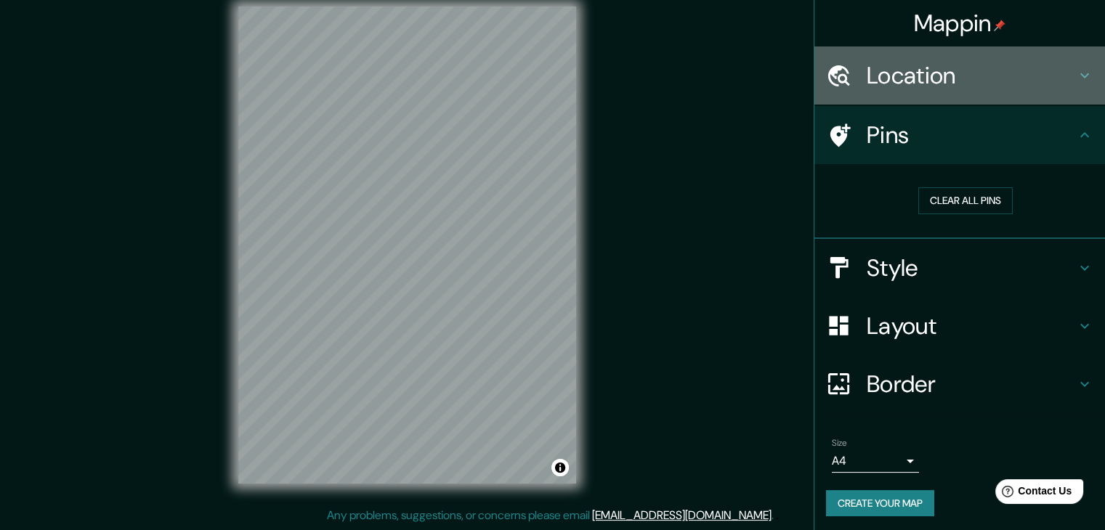
click at [1037, 89] on h4 "Location" at bounding box center [971, 75] width 209 height 29
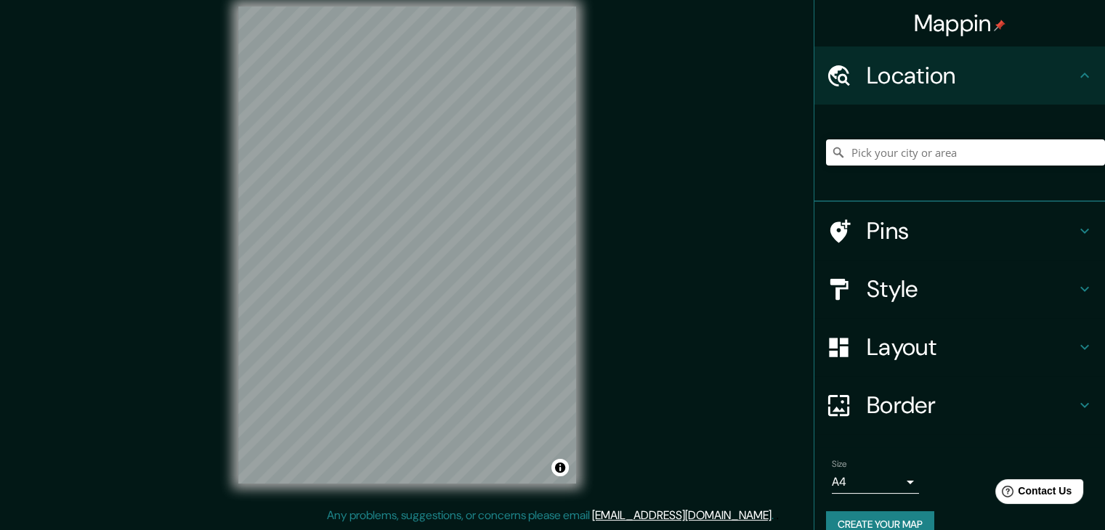
click at [1063, 84] on h4 "Location" at bounding box center [971, 75] width 209 height 29
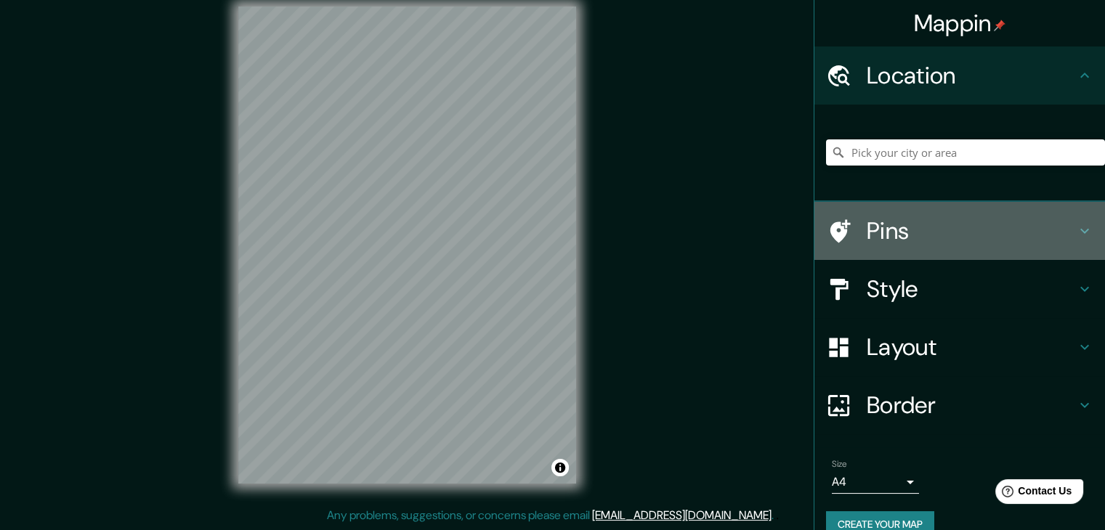
click at [1052, 245] on div "Pins" at bounding box center [959, 231] width 291 height 58
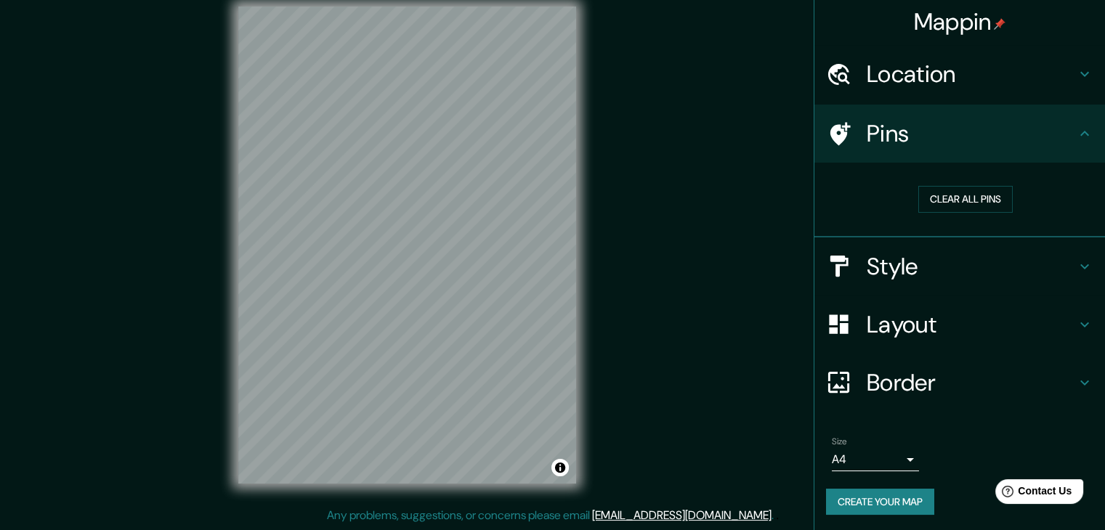
scroll to position [3, 0]
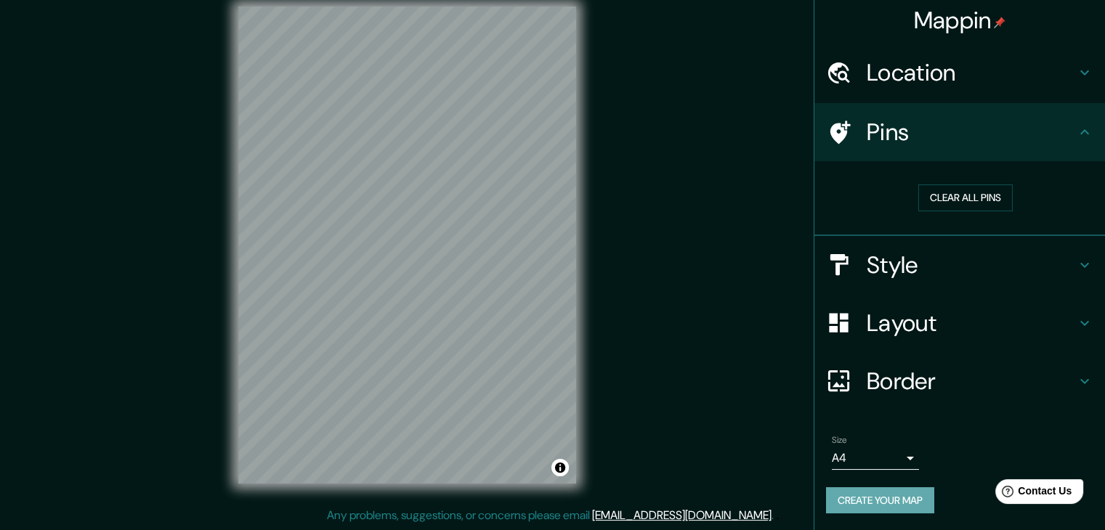
click at [889, 503] on button "Create your map" at bounding box center [880, 500] width 108 height 27
click at [864, 498] on button "Create your map" at bounding box center [880, 500] width 108 height 27
